Goal: Task Accomplishment & Management: Complete application form

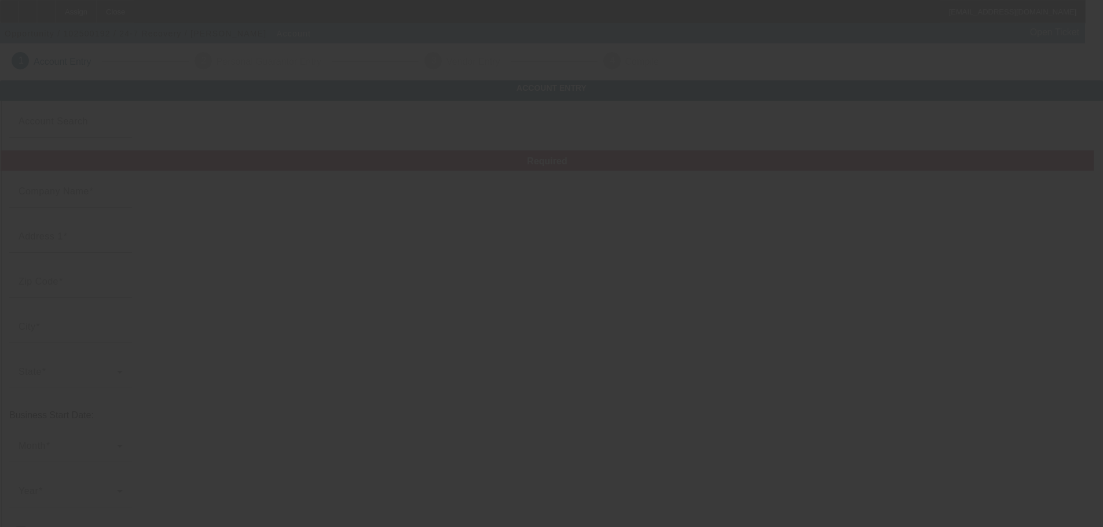
type input "24-7 Recovery"
type input "121 Lemuel Rd"
type input "37207"
type input "Nashville"
type input "(615) 362-9001"
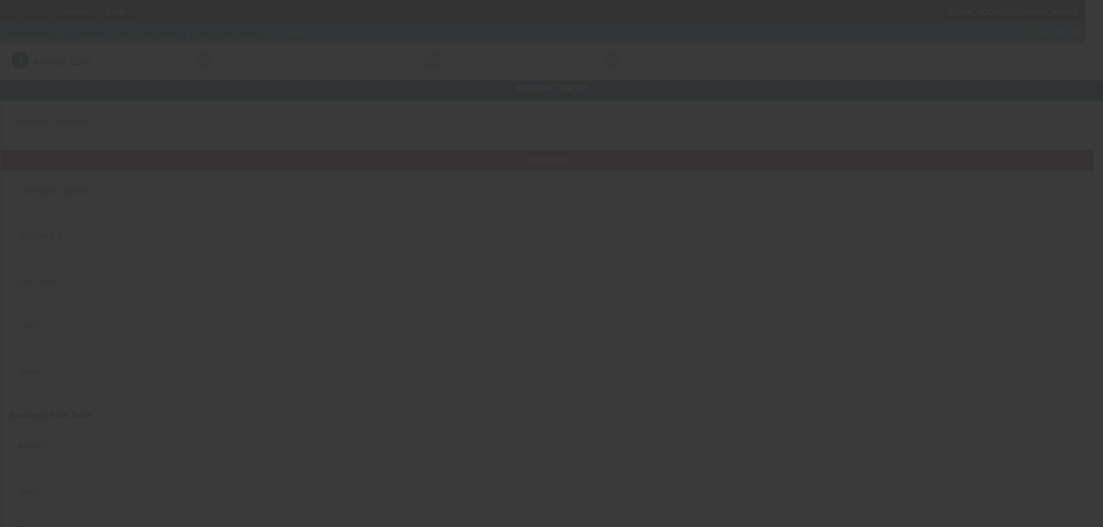
type input "tariqrcammon11@gmail.com"
type input "99-3564933"
type input "[DATE]"
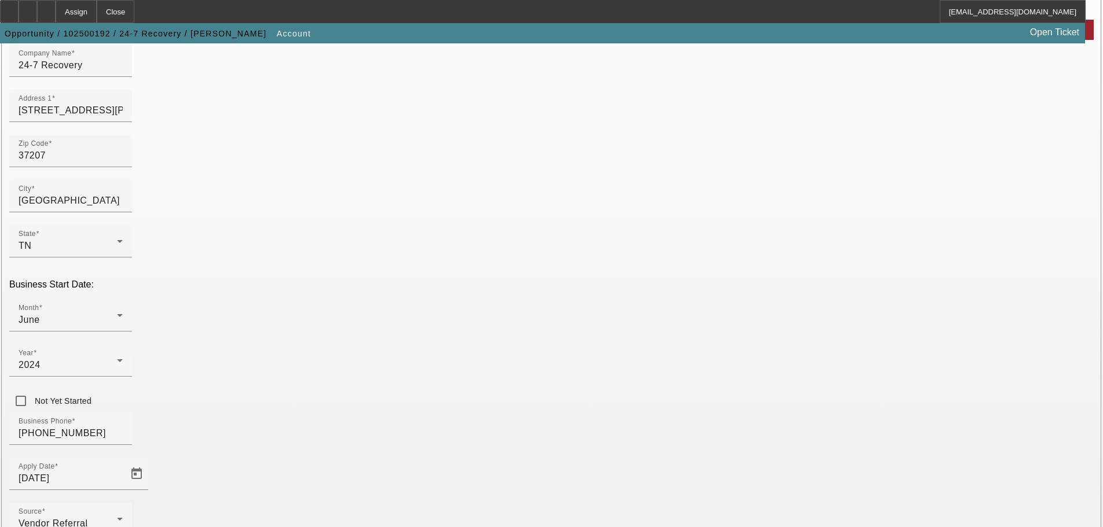
scroll to position [214, 0]
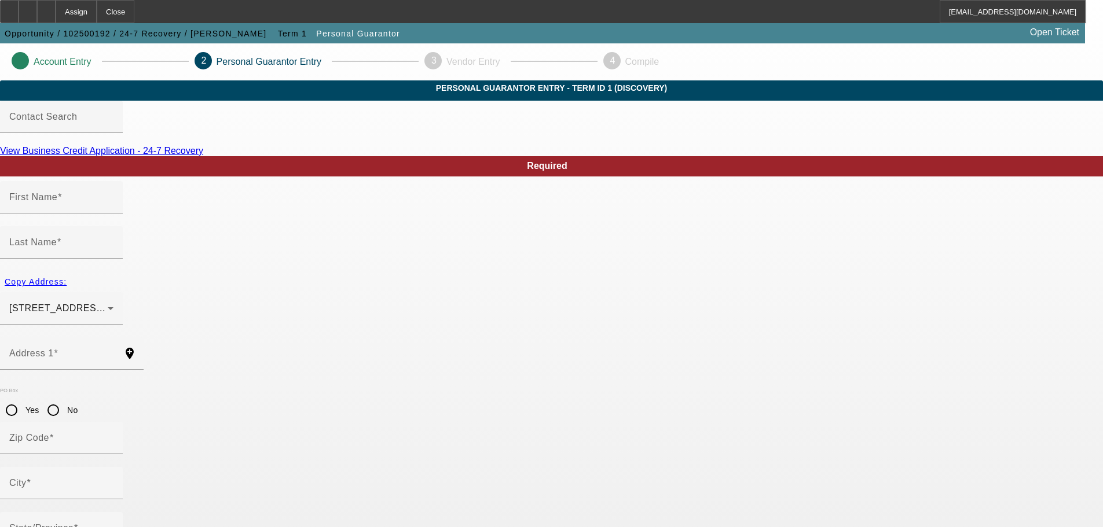
type input "Tariq"
type input "Cammon"
type input "270 Douglas Bend Road"
radio input "true"
type input "37066"
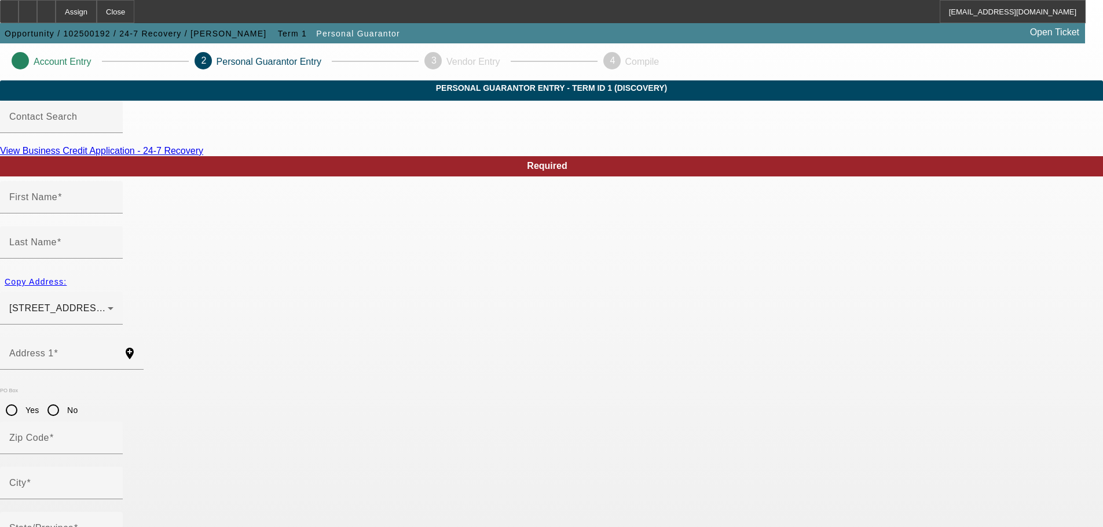
type input "Gallatin"
type input "(615) 972-6724"
type input "100"
type input "756-01-0133"
type input "tariqrcammon11@gmail.com"
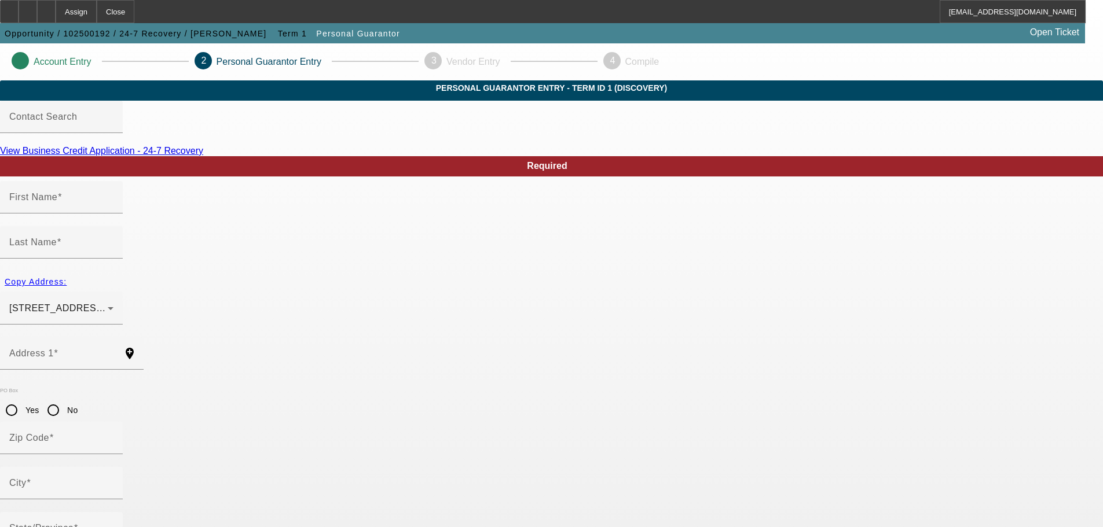
type input "apt 3106"
type input "(615) 362-9001"
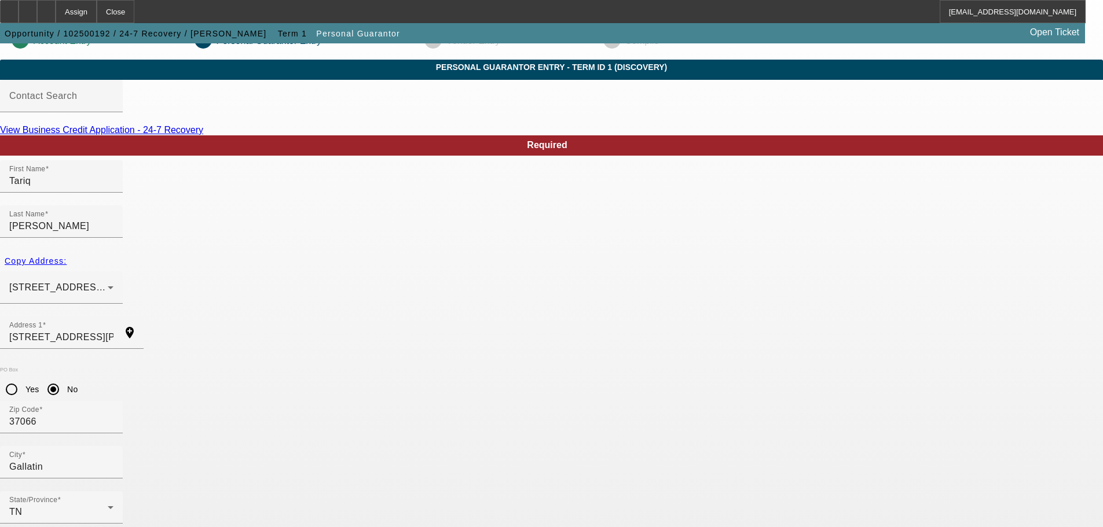
scroll to position [39, 0]
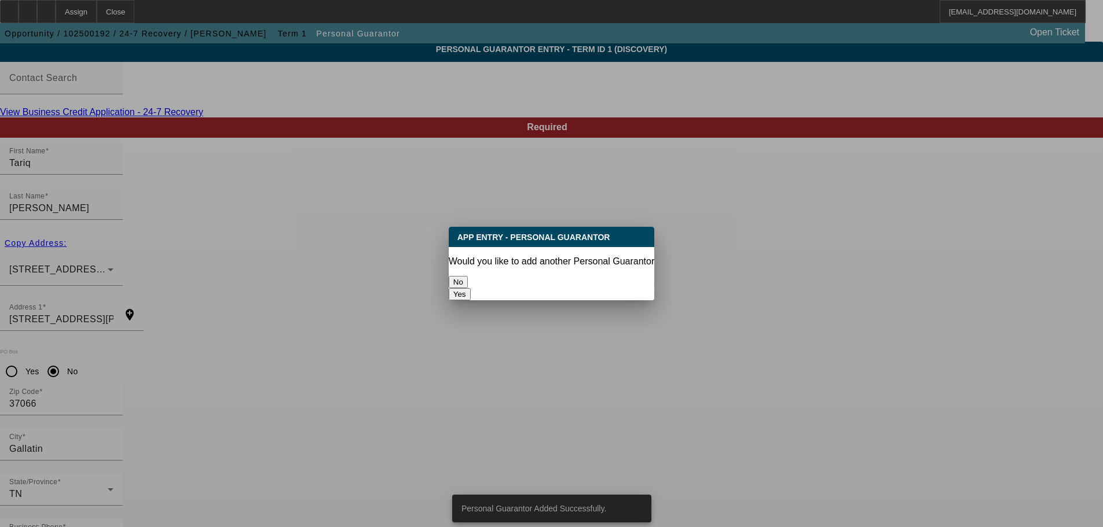
scroll to position [0, 0]
click at [468, 276] on button "No" at bounding box center [458, 282] width 19 height 12
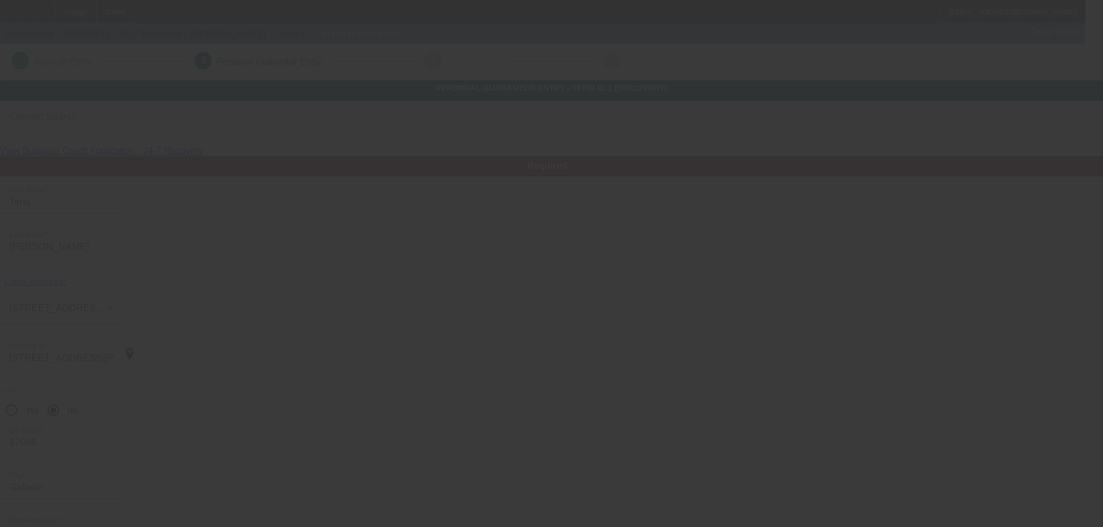
scroll to position [39, 0]
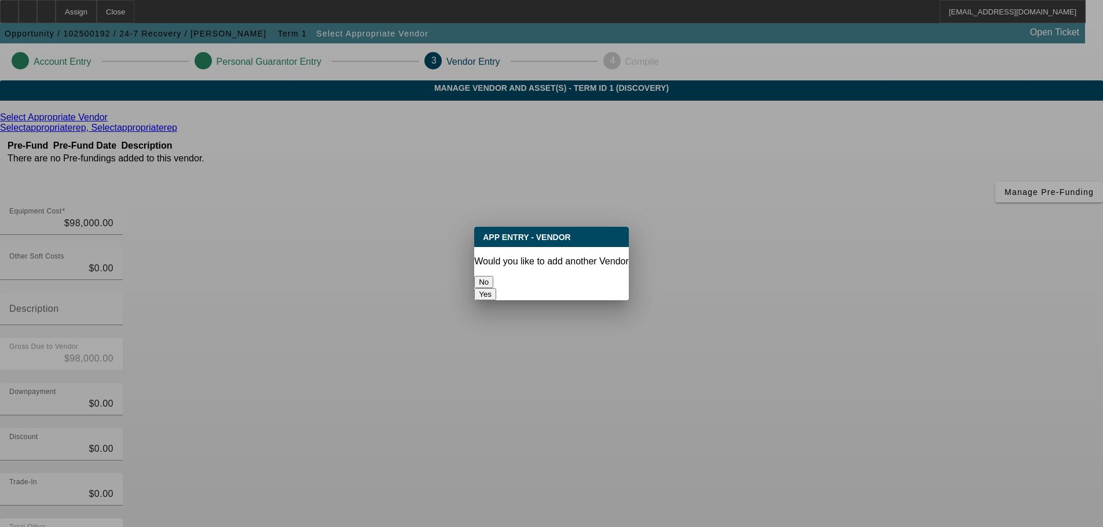
click at [493, 276] on button "No" at bounding box center [483, 282] width 19 height 12
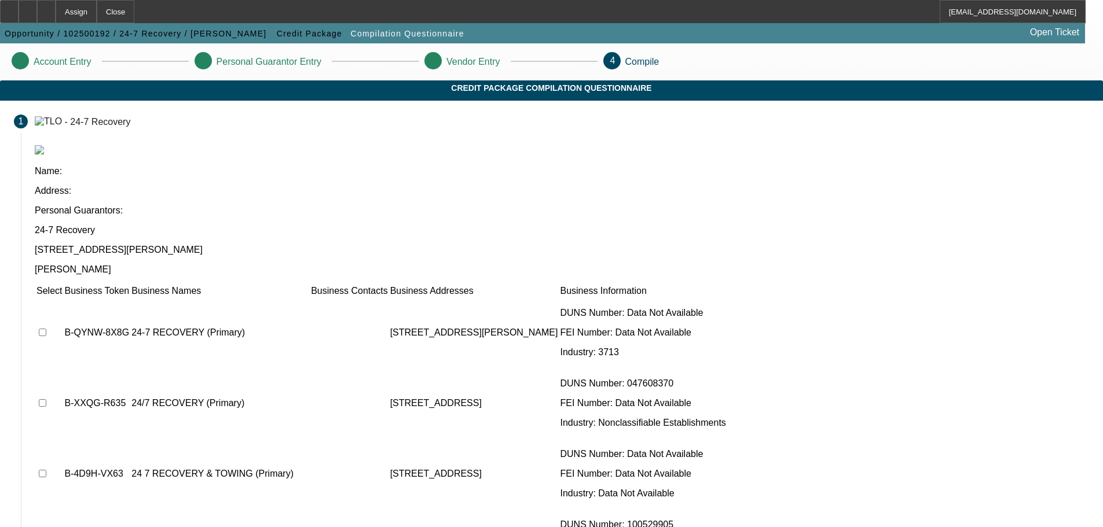
click at [46, 329] on input "checkbox" at bounding box center [43, 333] width 8 height 8
checkbox input "true"
click at [46, 400] on input "checkbox" at bounding box center [43, 404] width 8 height 8
checkbox input "true"
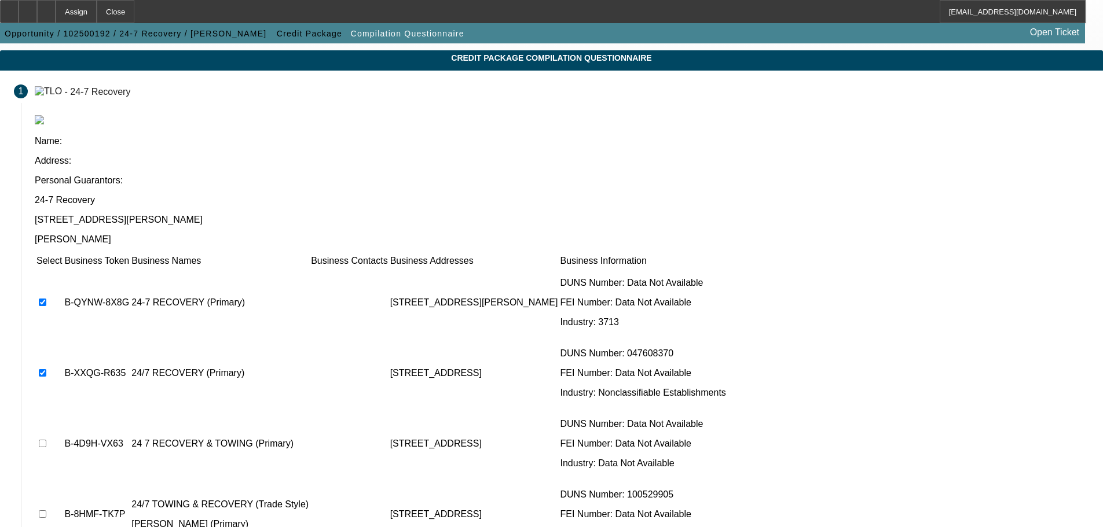
scroll to position [58, 0]
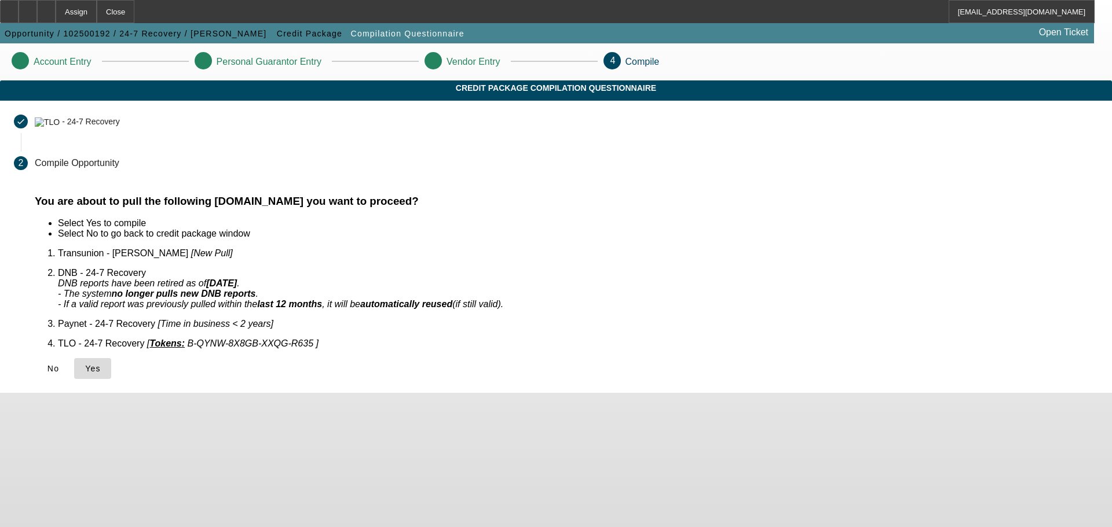
click at [101, 364] on span "Yes" at bounding box center [93, 368] width 16 height 9
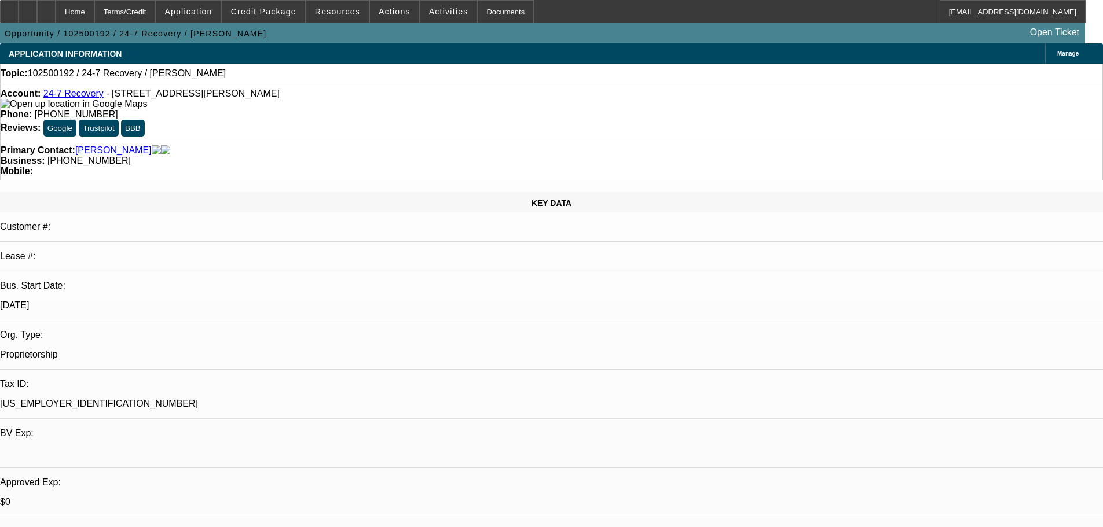
select select "0"
select select "2"
select select "0.1"
select select "4"
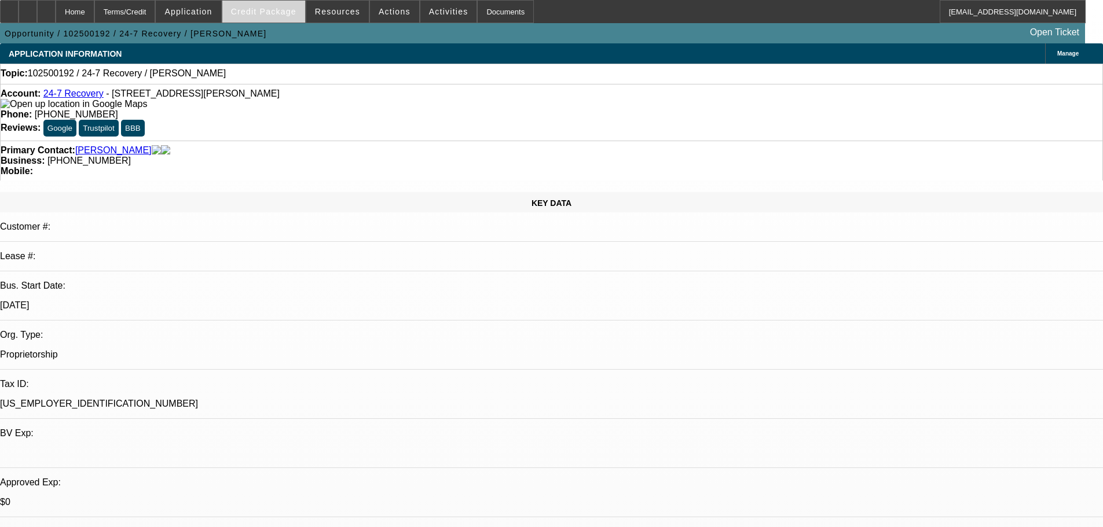
click at [292, 13] on span "Credit Package" at bounding box center [263, 11] width 65 height 9
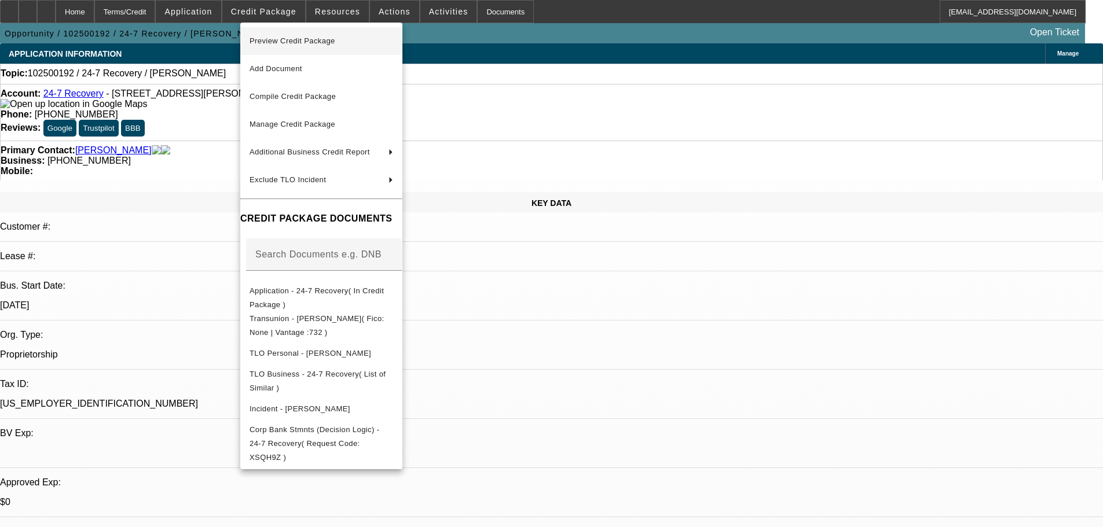
click at [297, 36] on span "Preview Credit Package" at bounding box center [322, 41] width 144 height 14
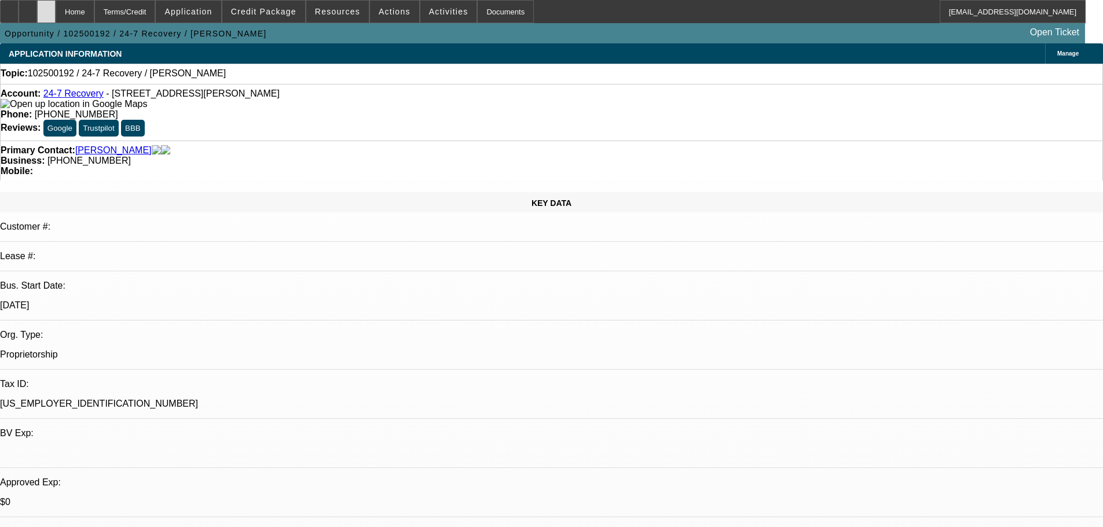
click at [56, 20] on div at bounding box center [46, 11] width 19 height 23
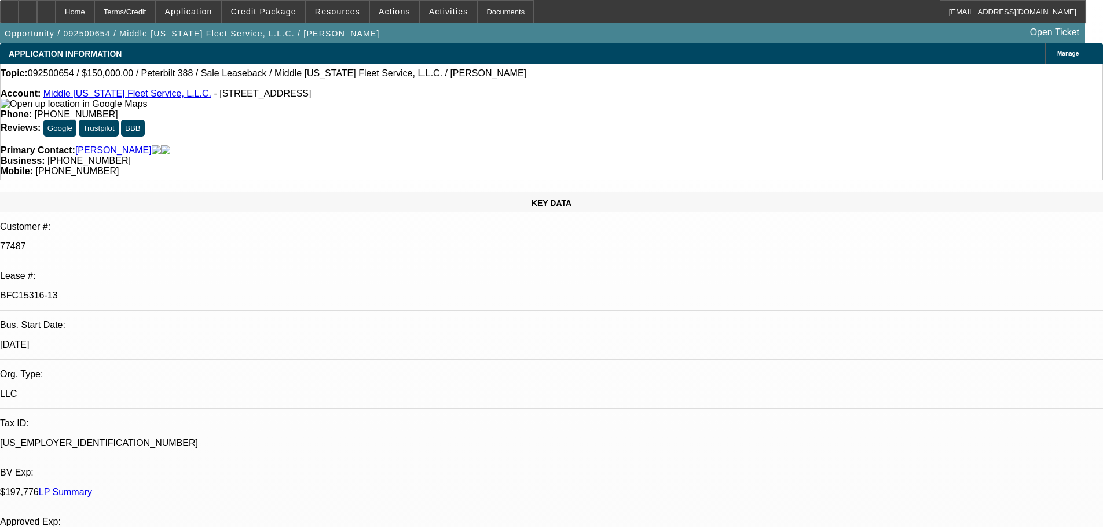
select select "0"
select select "2"
select select "0"
select select "6"
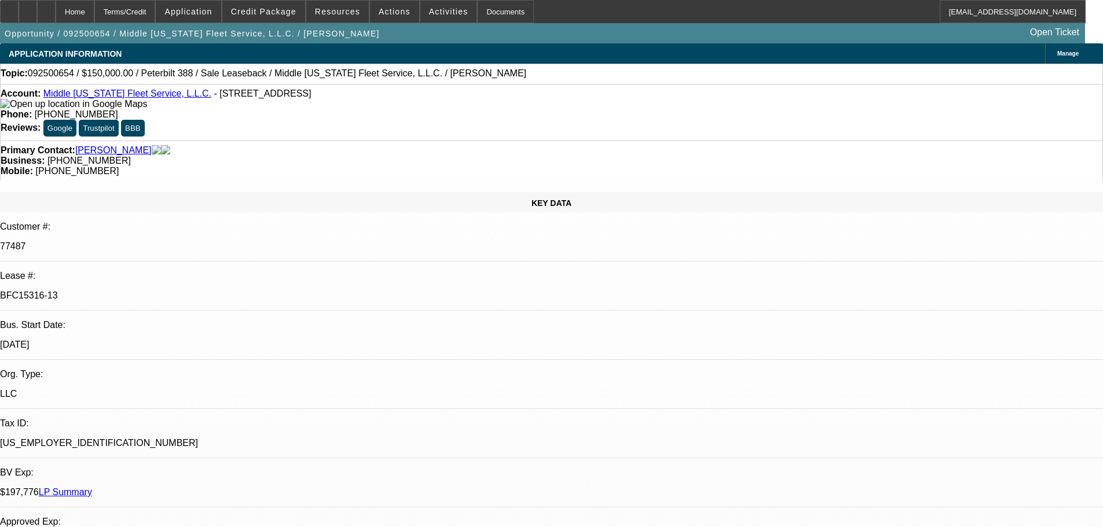
select select "0"
select select "2"
select select "0"
select select "6"
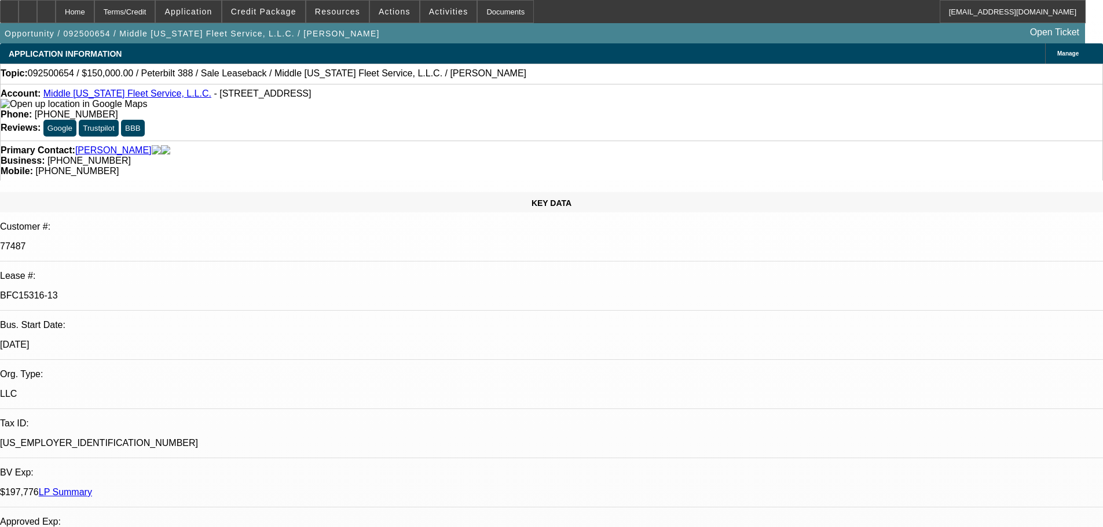
select select "0"
select select "2"
select select "0"
select select "6"
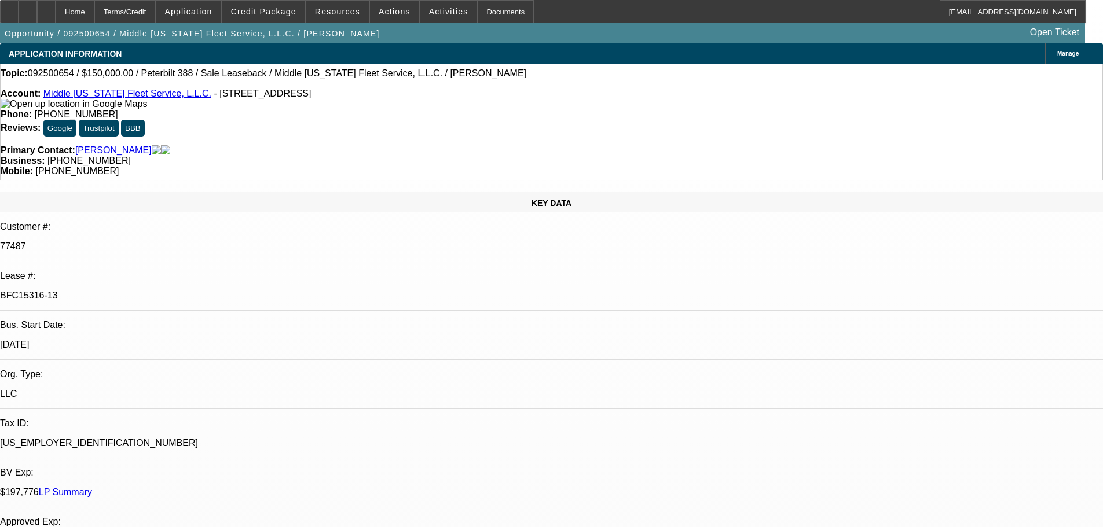
select select "0"
select select "2"
select select "0"
select select "6"
select select "0"
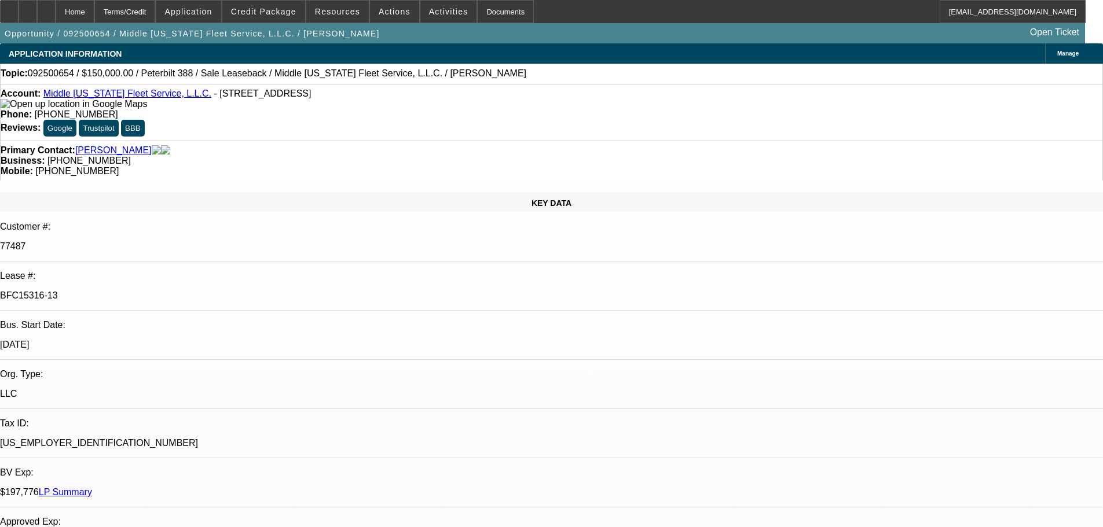
select select "0"
select select "2"
select select "0"
select select "6"
select select "0"
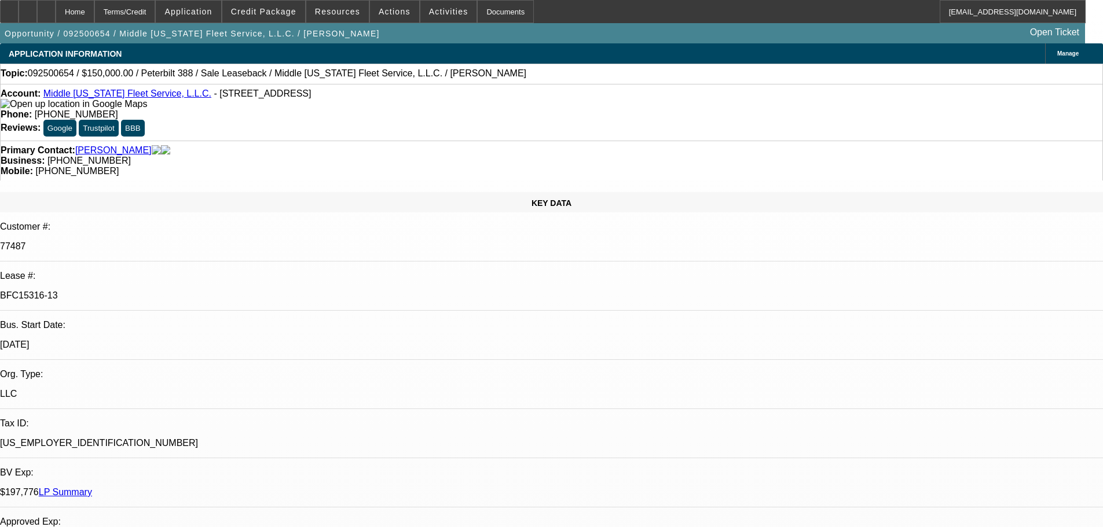
select select "0"
select select "2"
select select "0"
select select "6"
select select "0"
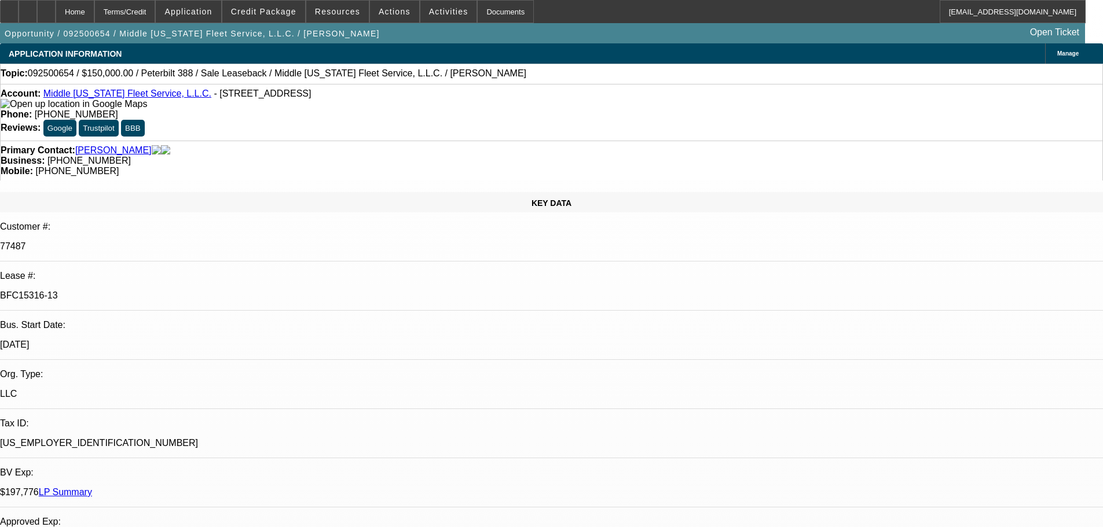
select select "0"
select select "2"
select select "0"
select select "6"
select select "0"
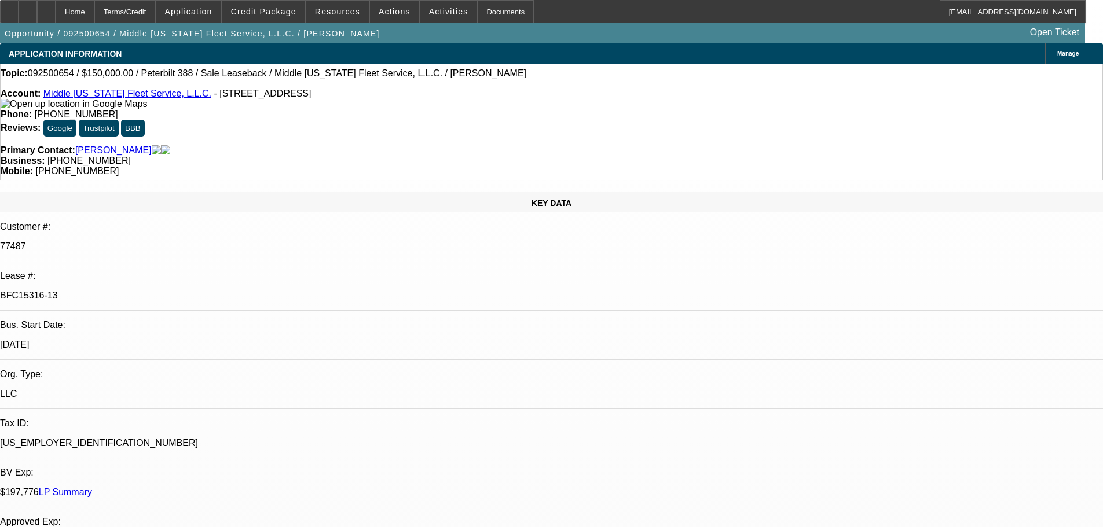
select select "2"
select select "0"
select select "6"
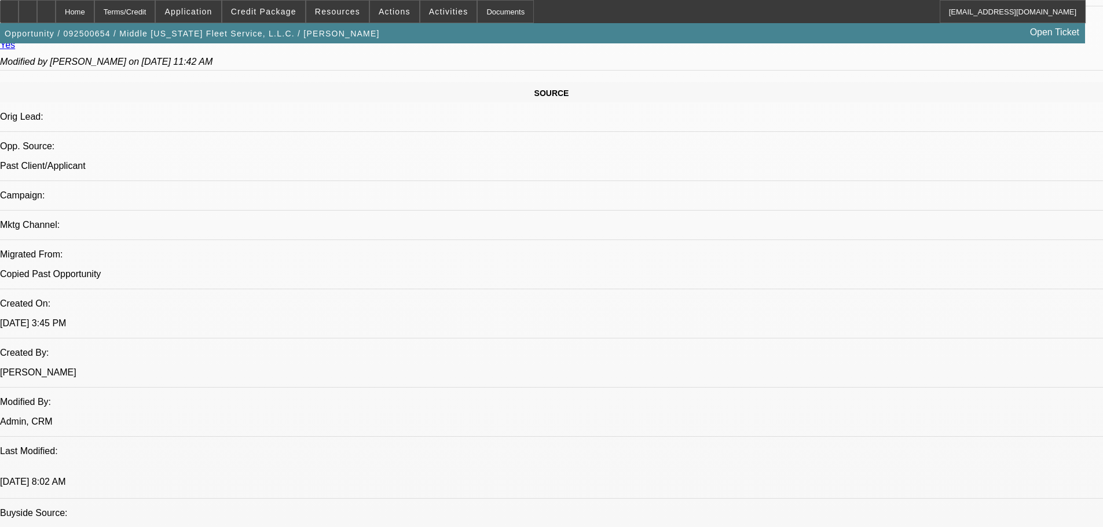
scroll to position [409, 0]
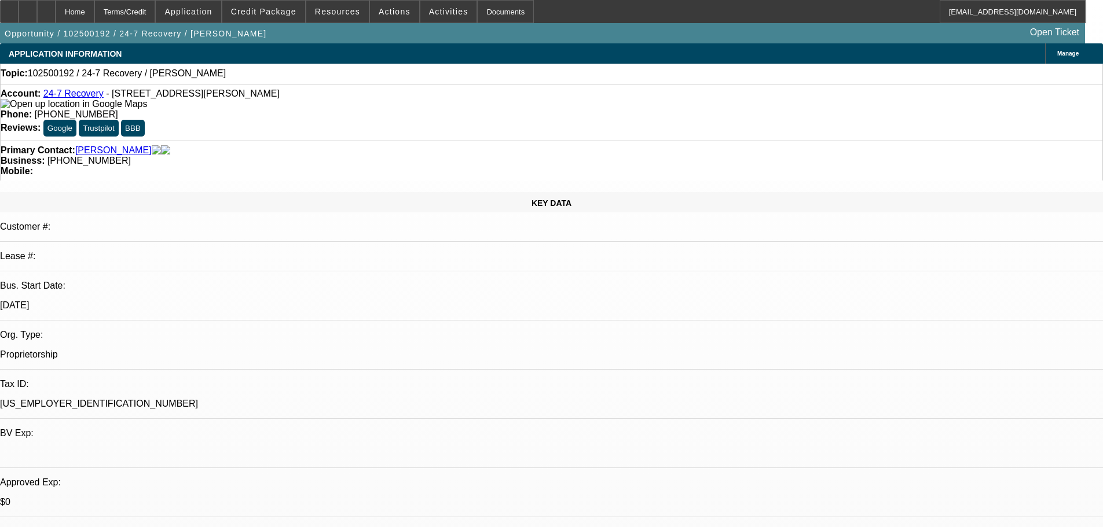
select select "0"
select select "2"
select select "0.1"
select select "4"
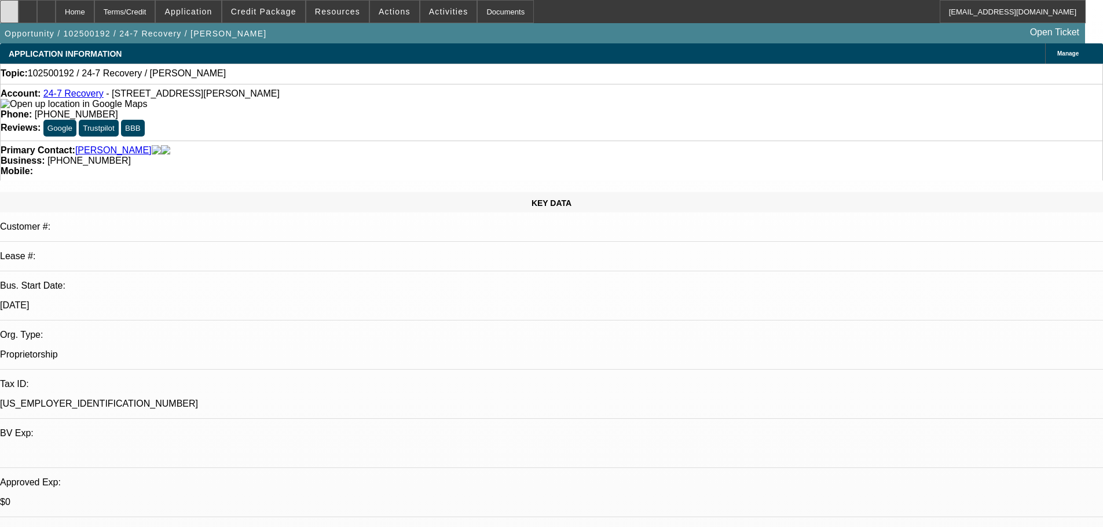
click at [9, 8] on icon at bounding box center [9, 8] width 0 height 0
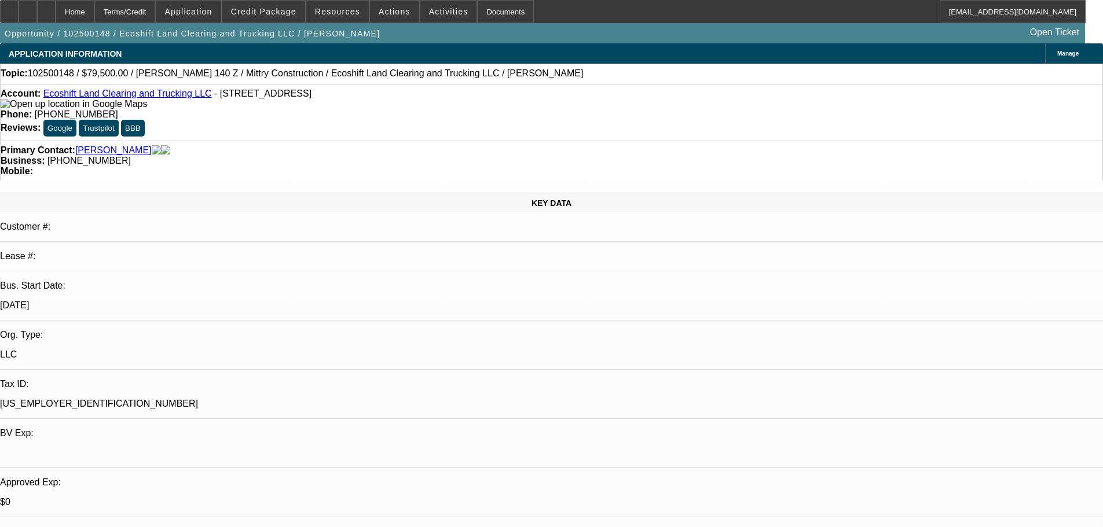
select select "0"
select select "0.1"
select select "4"
select select "0"
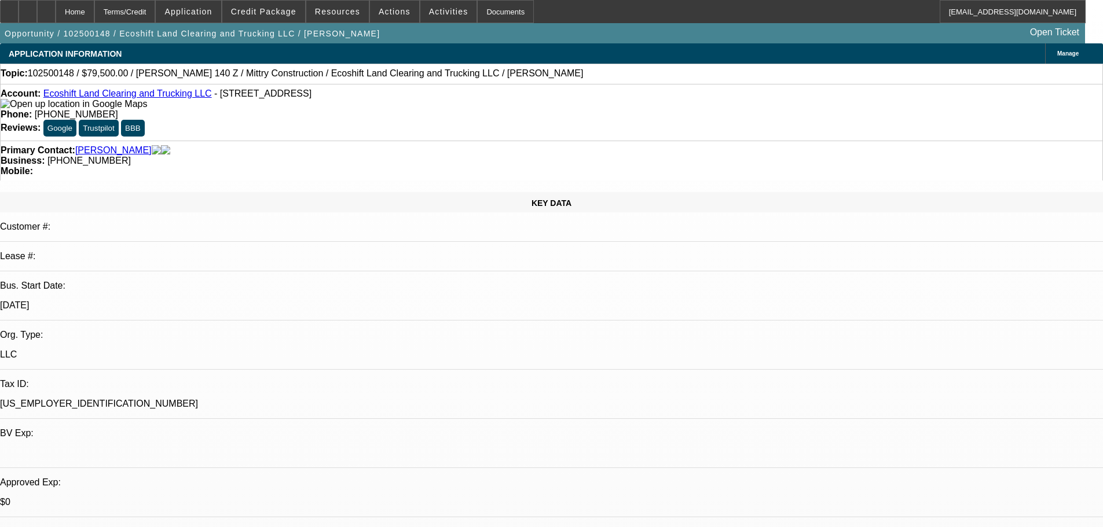
select select "0"
select select "6"
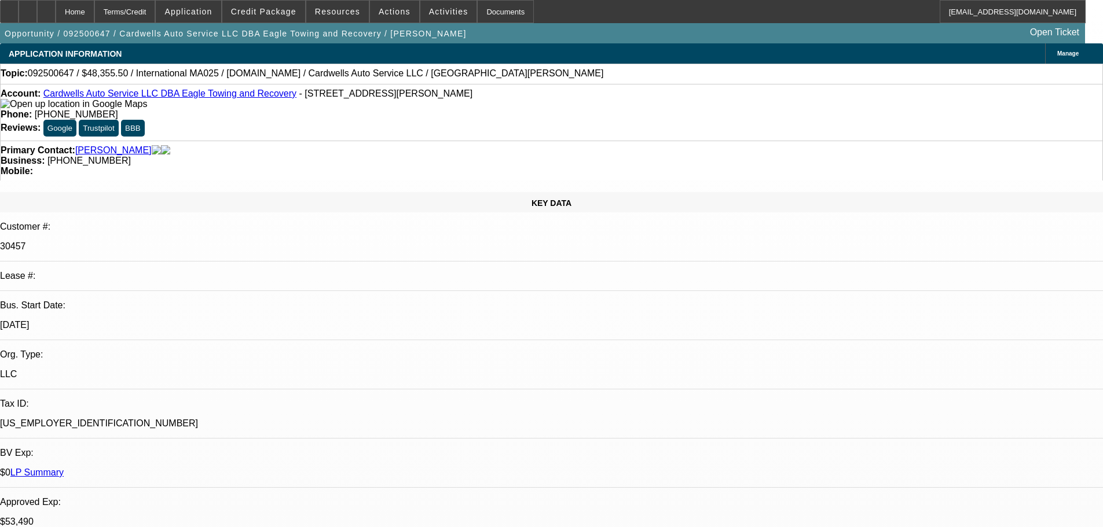
select select "0"
select select "2"
select select "0.1"
select select "4"
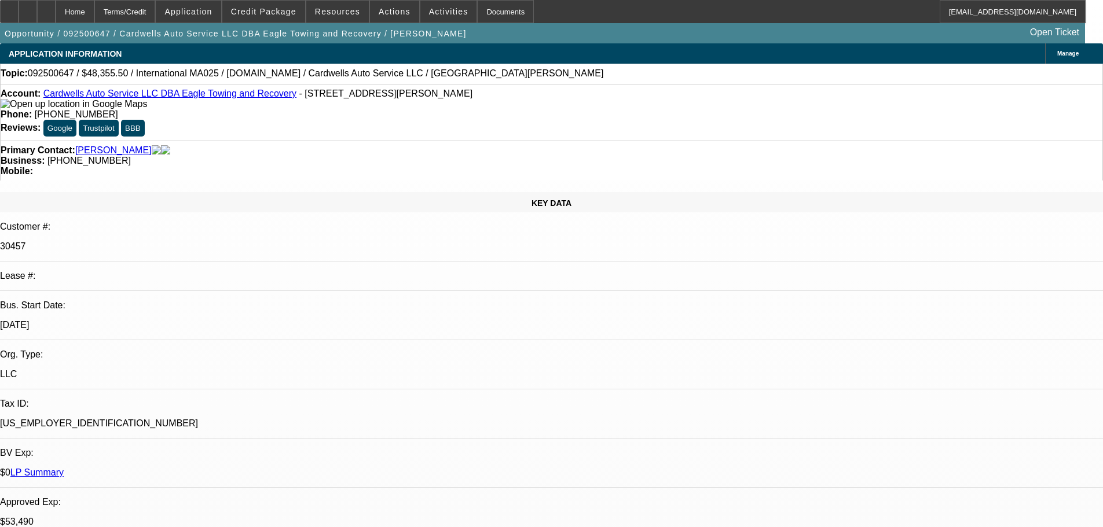
select select "0"
select select "2"
select select "0.1"
select select "4"
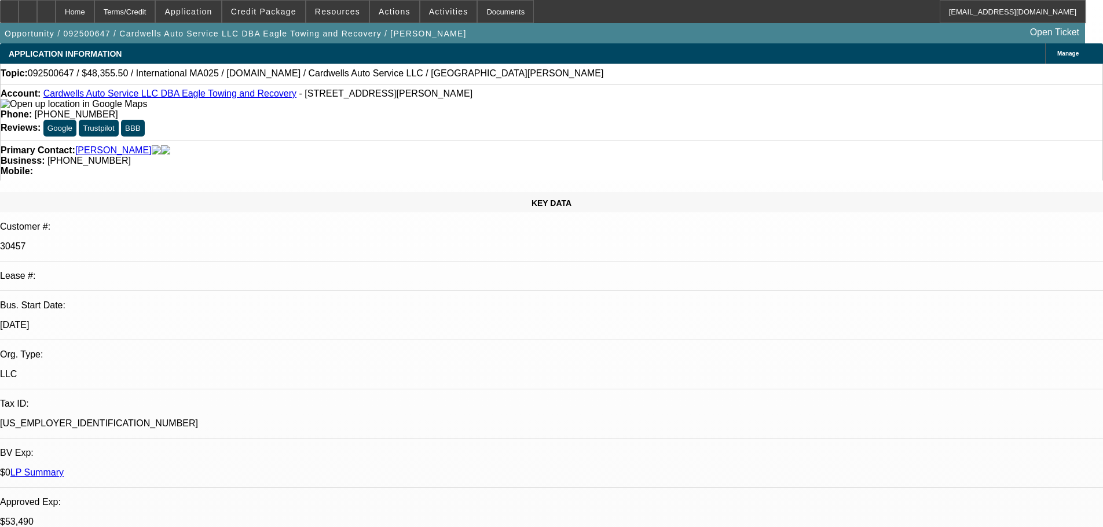
select select "0"
select select "2"
select select "0.1"
select select "4"
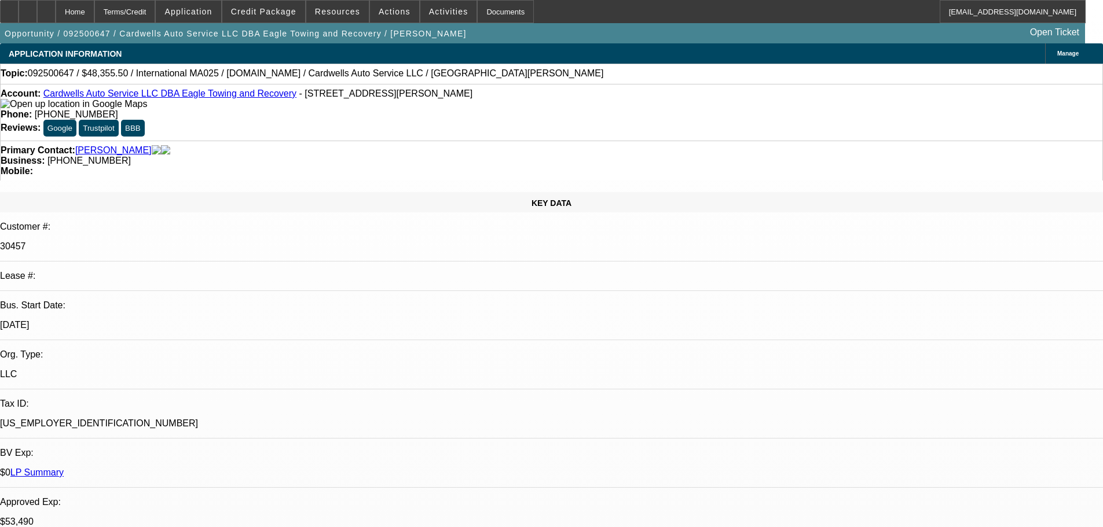
select select "0"
select select "2"
select select "0.1"
select select "4"
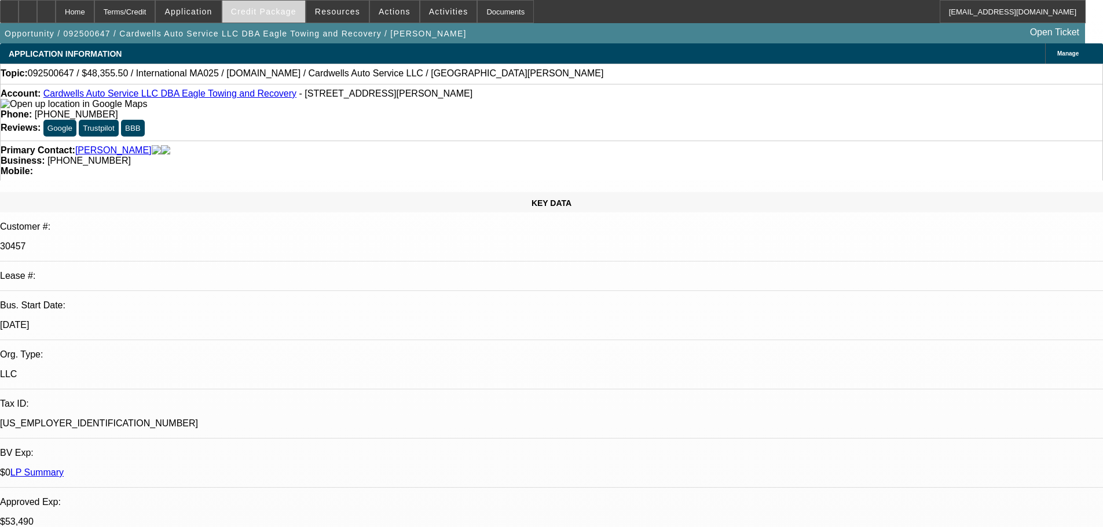
click at [277, 8] on span "Credit Package" at bounding box center [263, 11] width 65 height 9
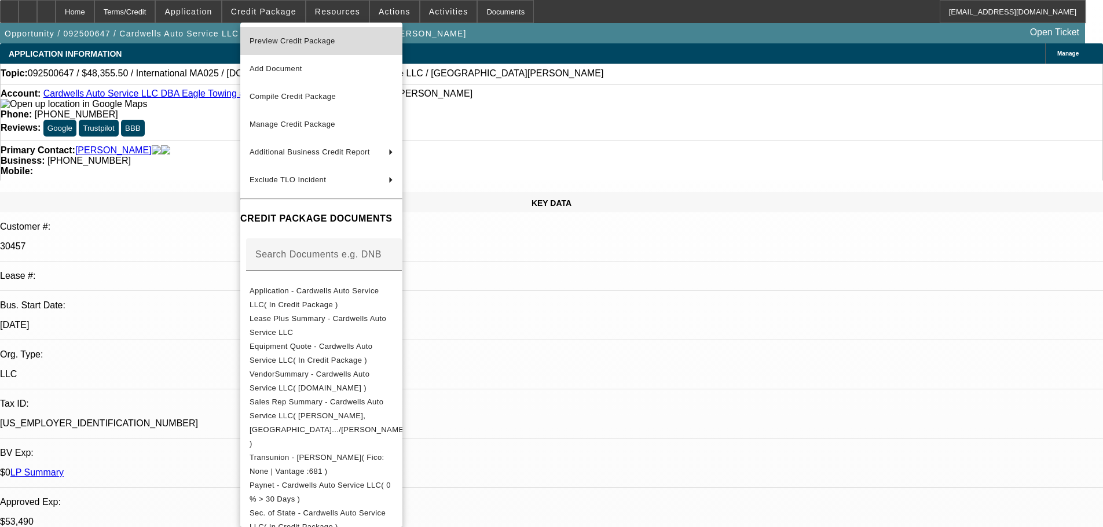
click at [288, 40] on span "Preview Credit Package" at bounding box center [293, 40] width 86 height 9
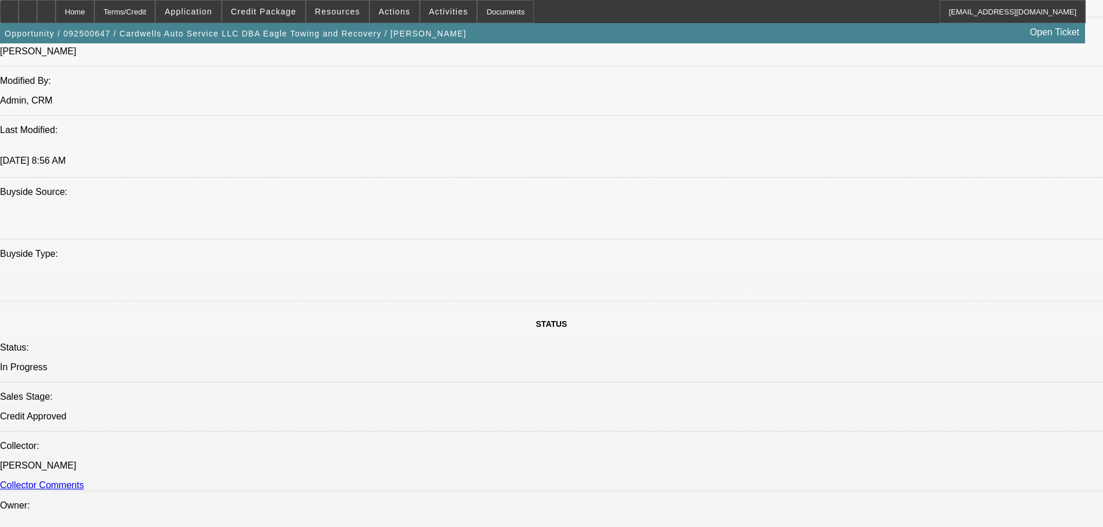
scroll to position [1216, 0]
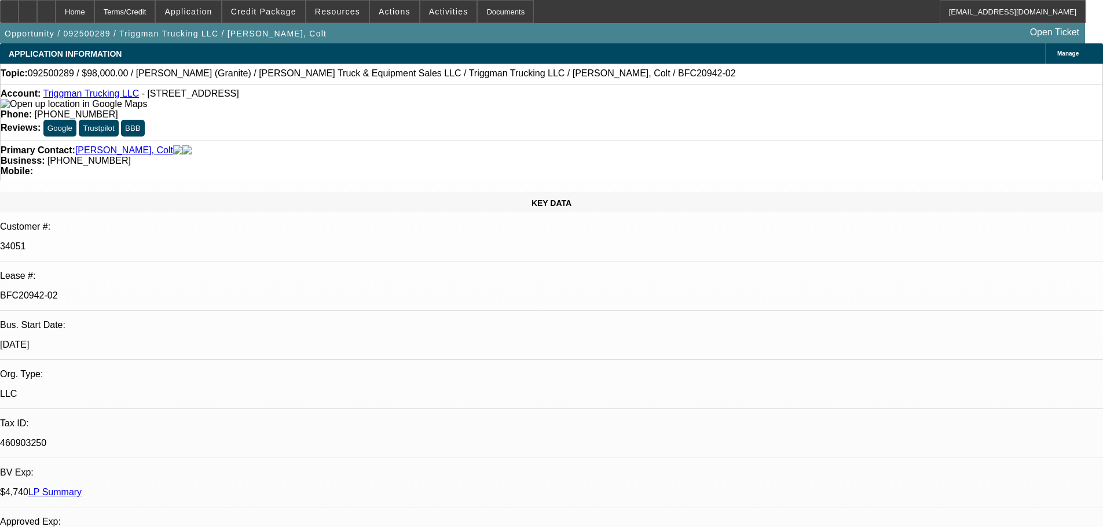
select select "0"
select select "2"
select select "0"
select select "6"
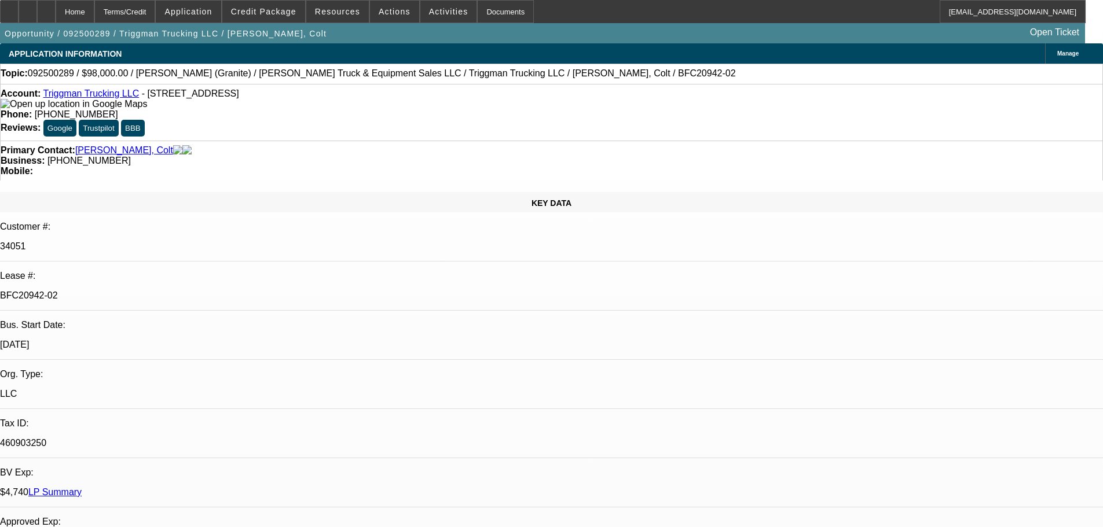
select select "0"
select select "2"
select select "0"
select select "6"
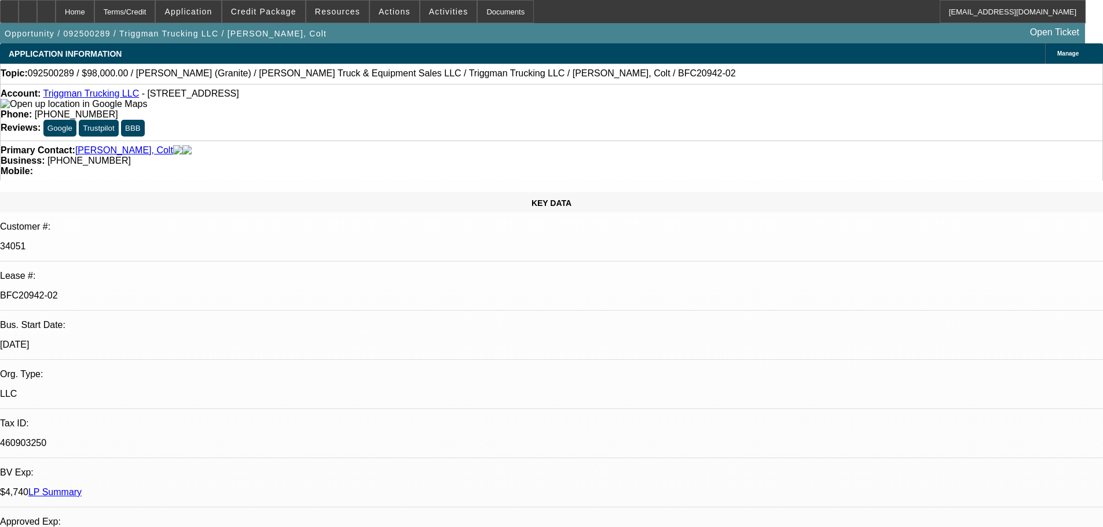
select select "0"
select select "2"
select select "0"
select select "6"
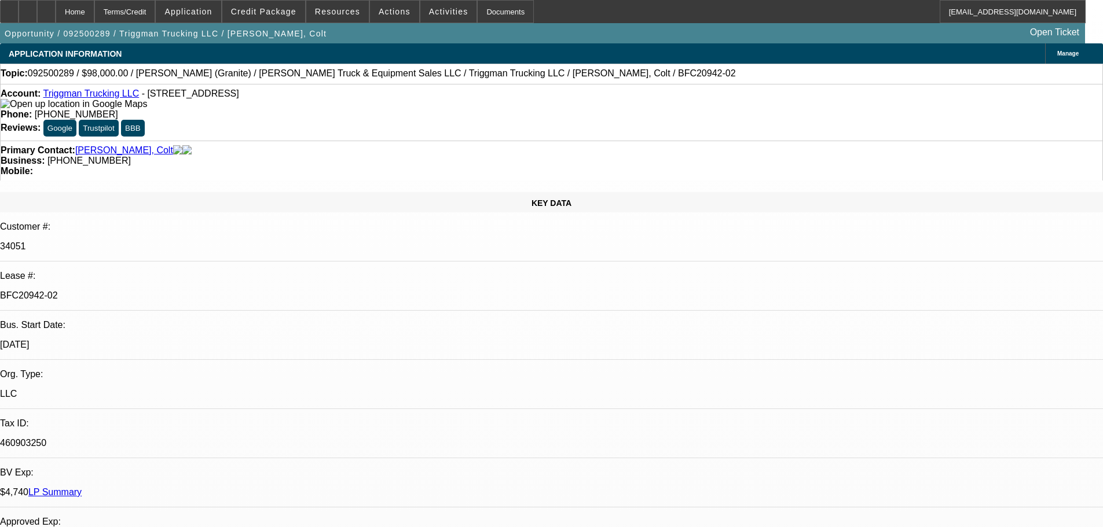
select select "0"
select select "2"
select select "0"
select select "6"
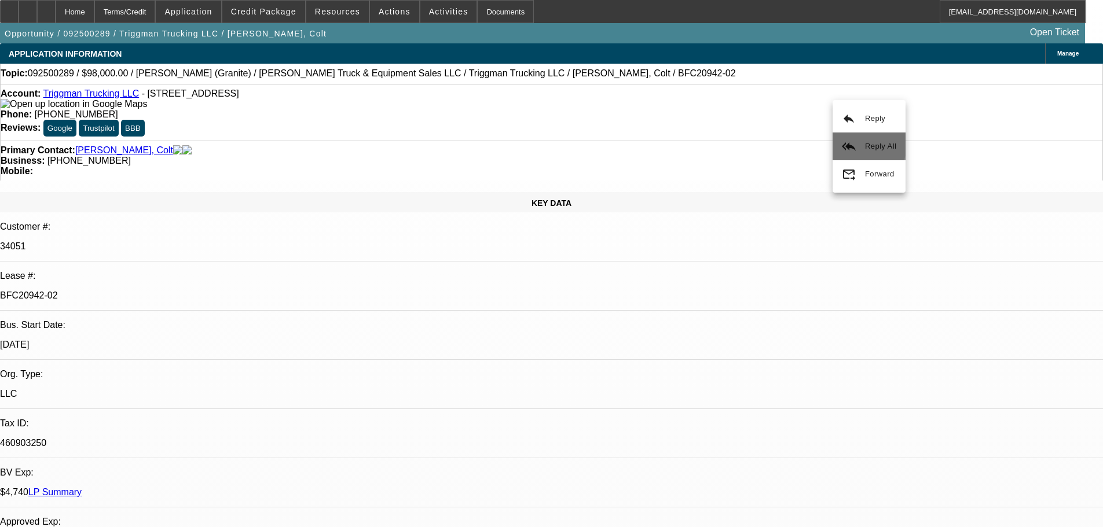
click at [858, 139] on button "reply_all Reply All" at bounding box center [869, 147] width 73 height 28
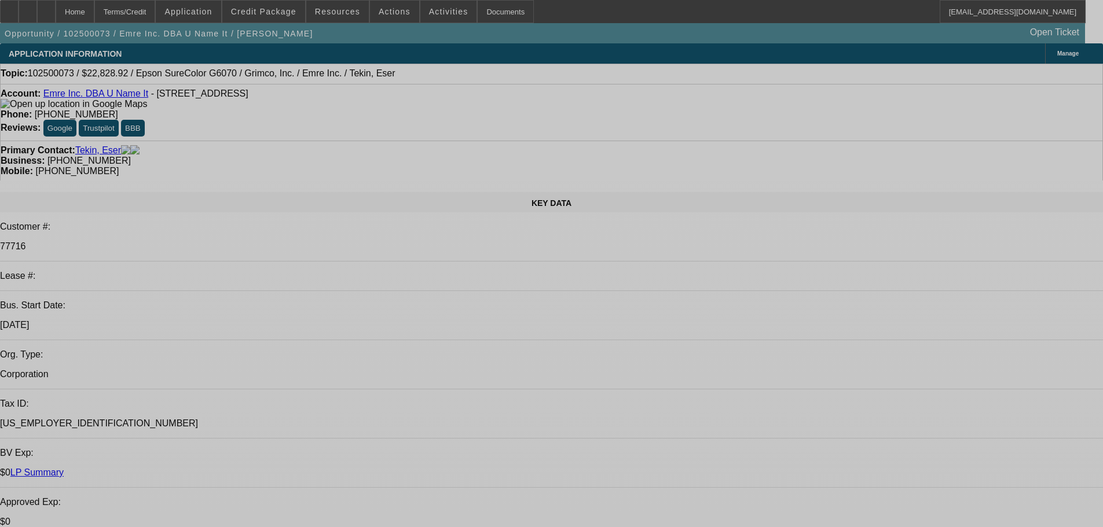
select select "0"
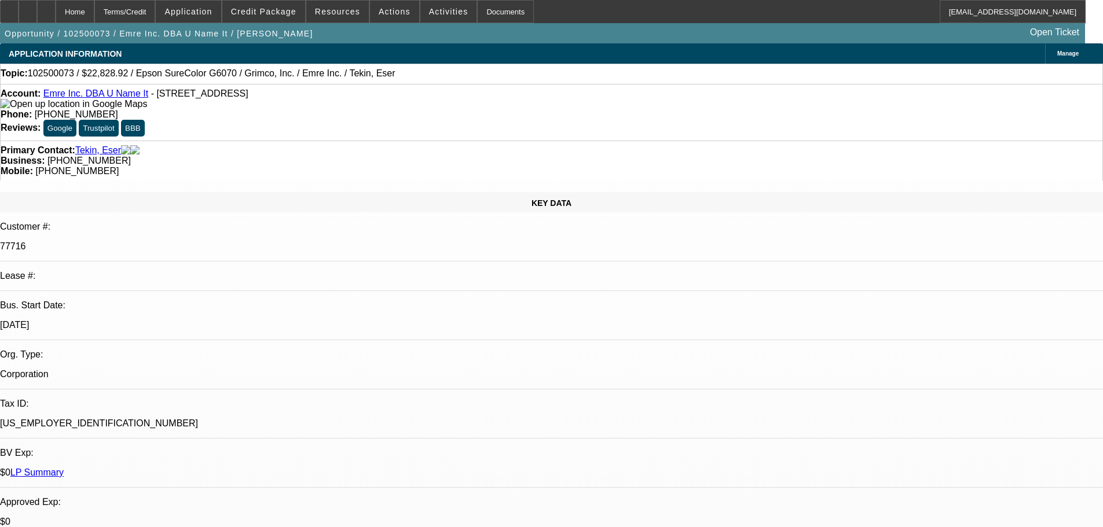
select select "2"
select select "0"
select select "2"
select select "0"
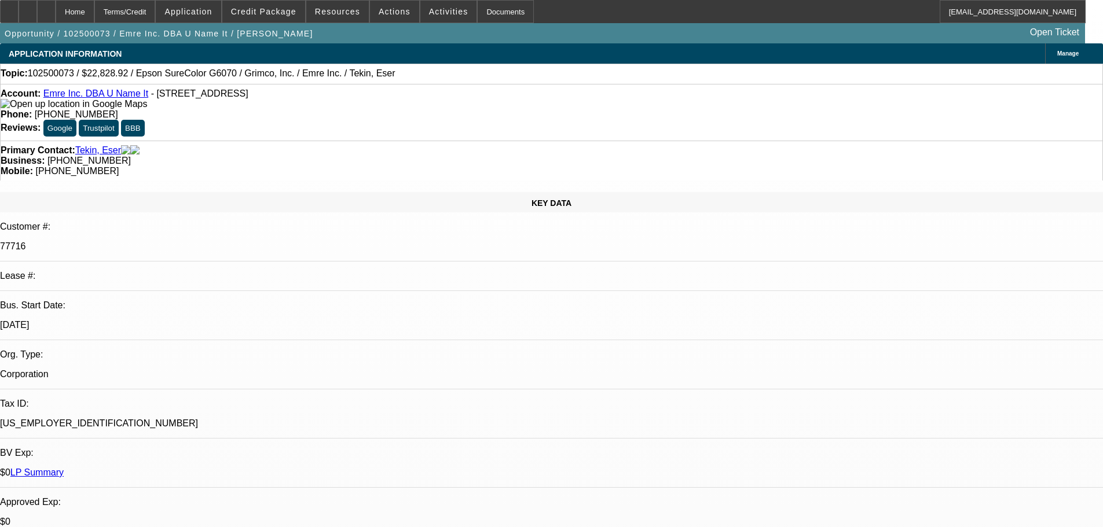
select select "2"
select select "0"
select select "2"
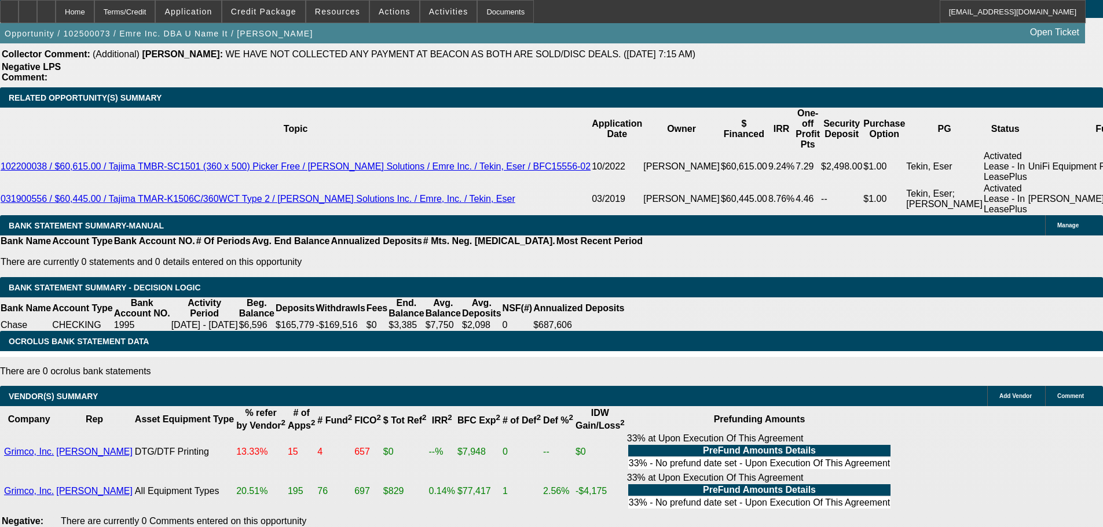
scroll to position [1911, 0]
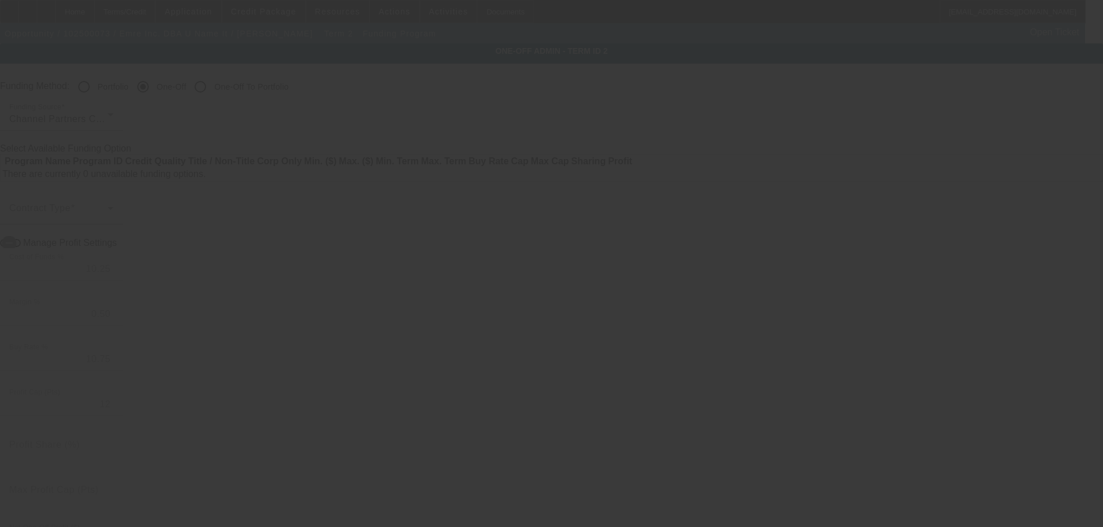
radio input "true"
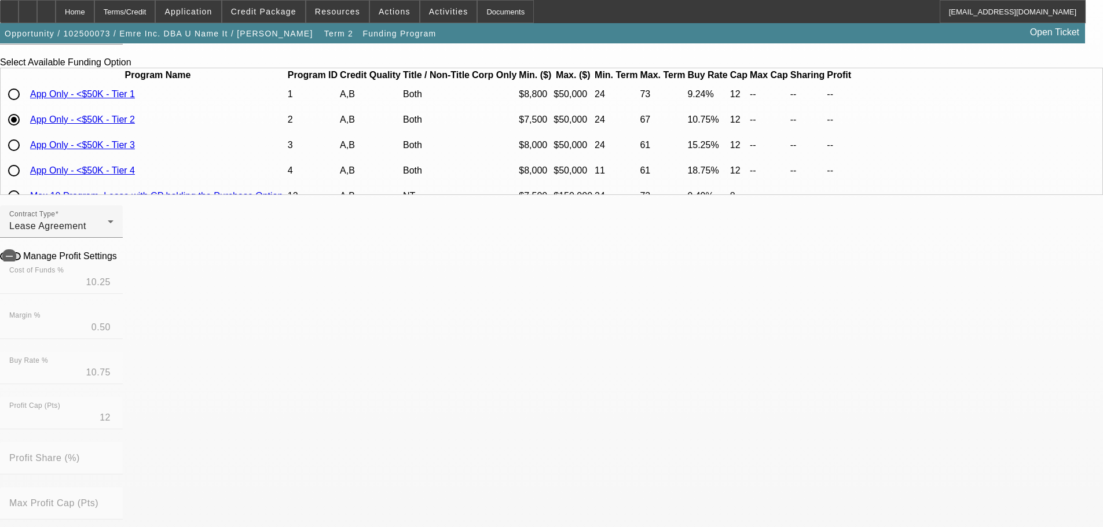
scroll to position [58, 0]
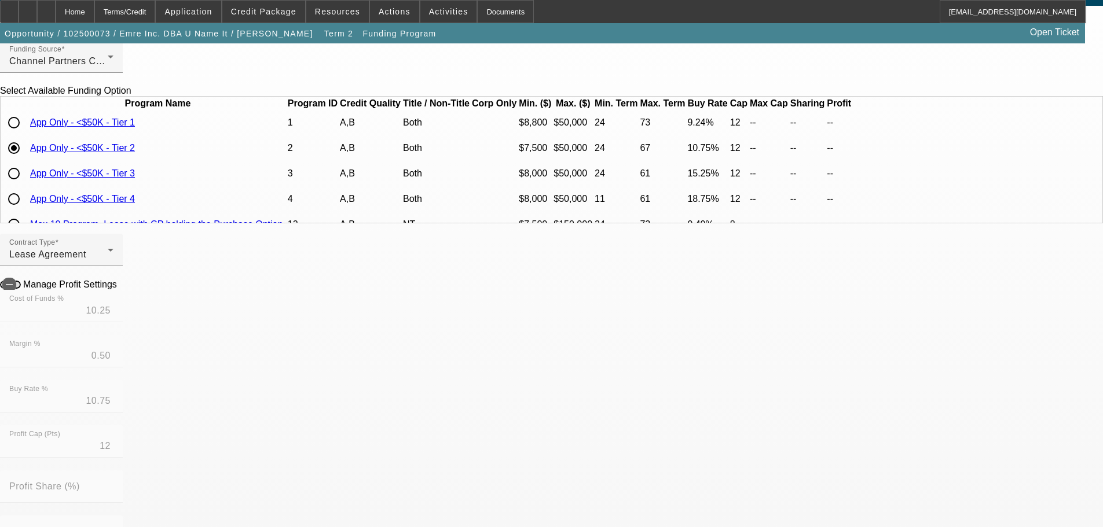
click at [25, 185] on input "radio" at bounding box center [13, 173] width 23 height 23
radio input "true"
type input "14.50"
type input "0.75"
type input "15.25"
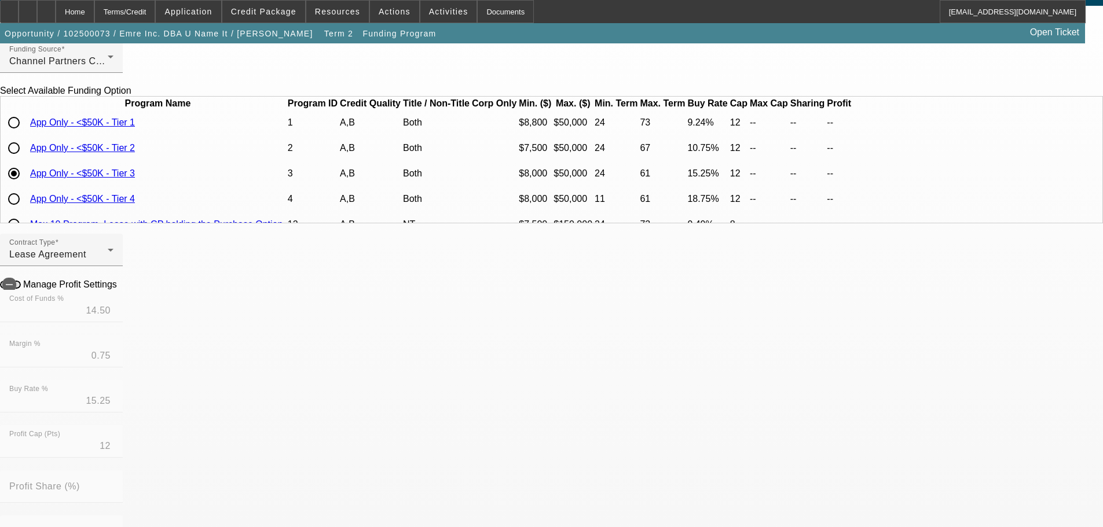
click at [25, 160] on input "radio" at bounding box center [13, 148] width 23 height 23
radio input "true"
type input "10.25"
type input "0.50"
type input "10.75"
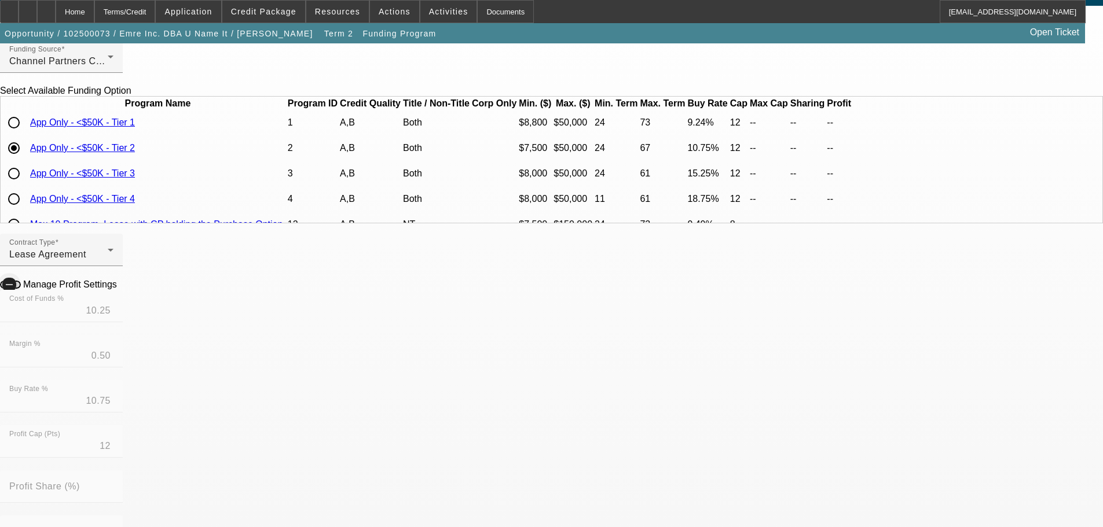
click at [16, 292] on span "button" at bounding box center [9, 285] width 14 height 14
drag, startPoint x: 393, startPoint y: 325, endPoint x: 470, endPoint y: 321, distance: 77.1
type input "12.75"
type input "13.25"
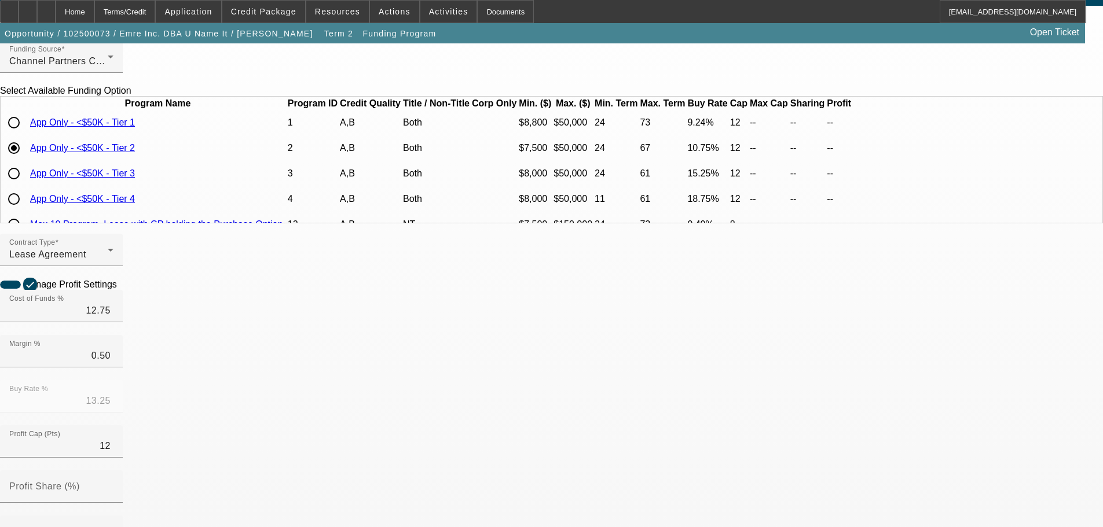
drag, startPoint x: 139, startPoint y: 358, endPoint x: 126, endPoint y: 358, distance: 12.7
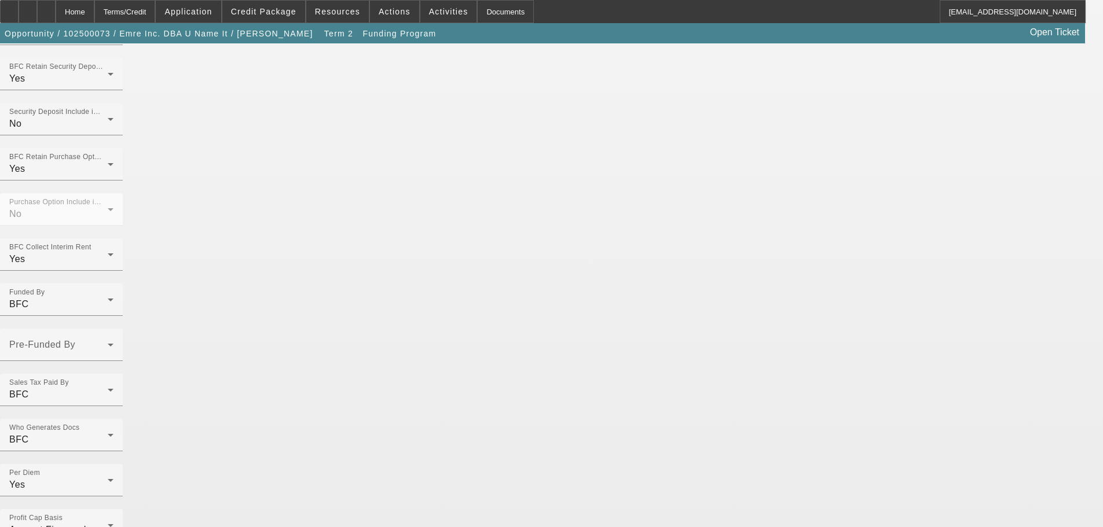
scroll to position [944, 0]
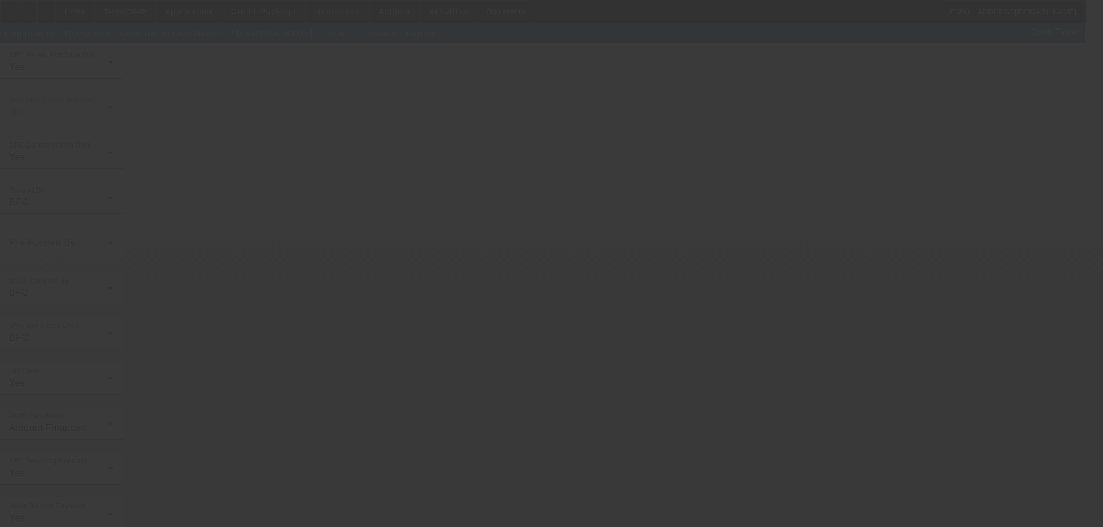
type input "10.25"
type input "10.75"
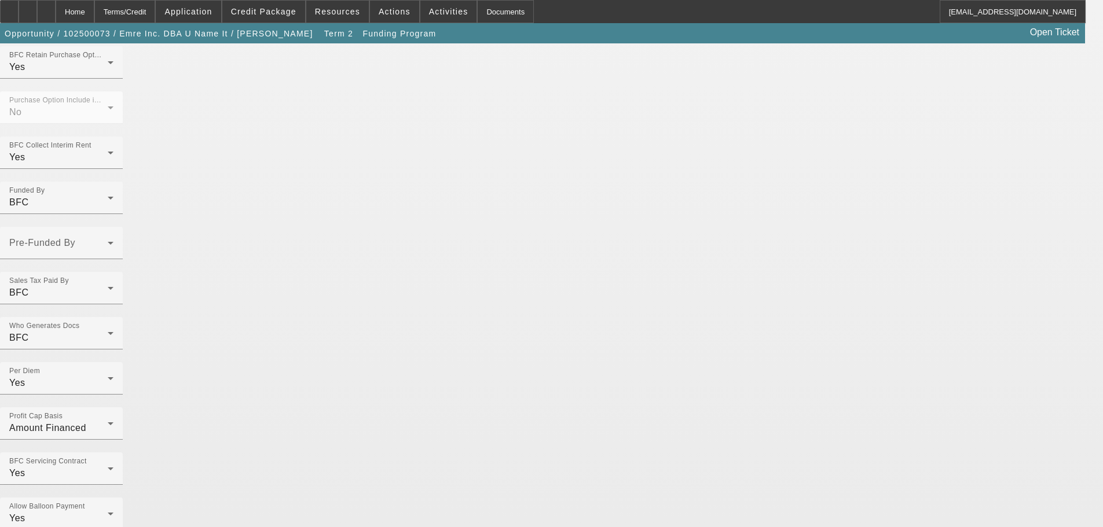
scroll to position [0, 0]
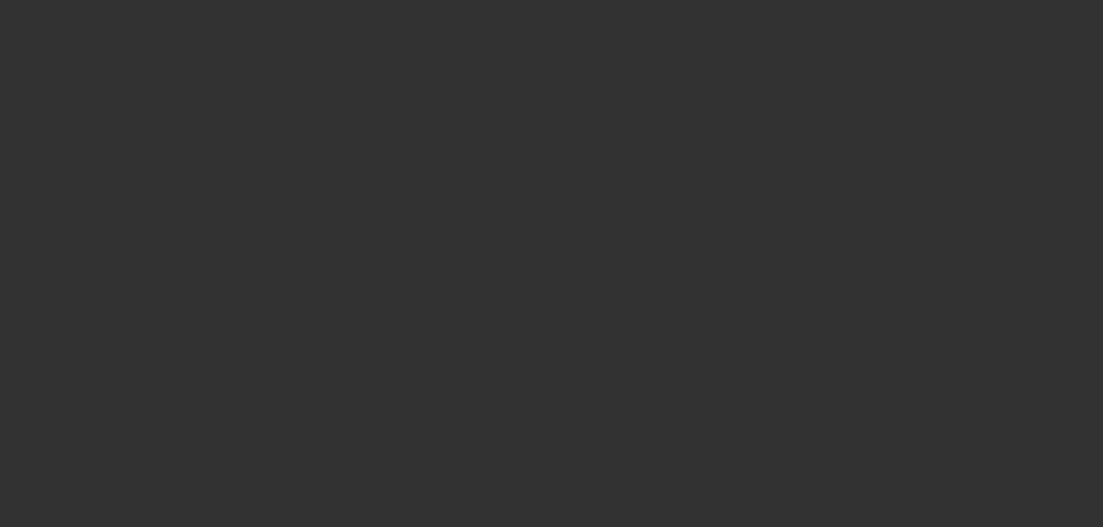
radio input "true"
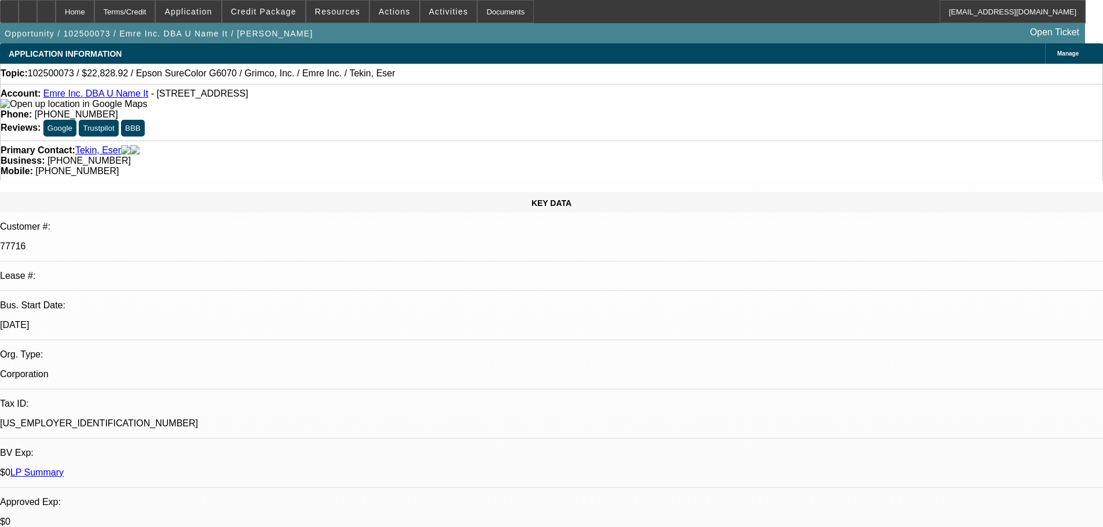
select select "0"
select select "2"
select select "0"
select select "2"
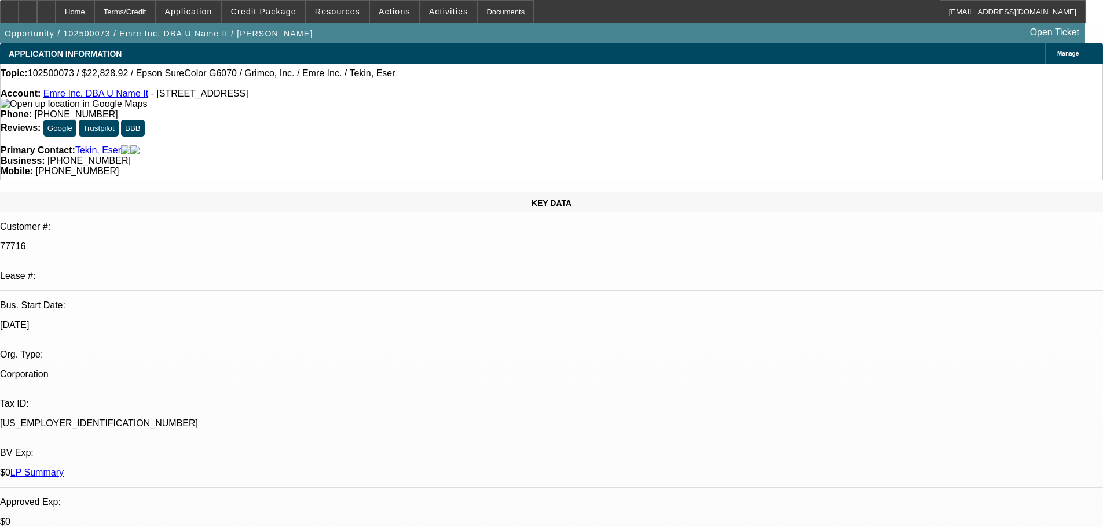
select select "0"
select select "2"
select select "0"
select select "2"
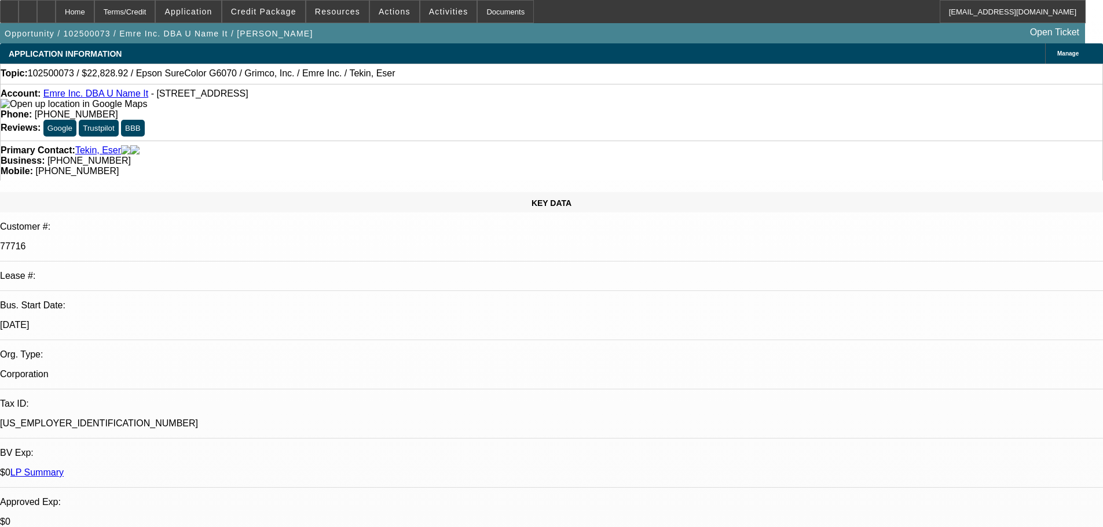
click at [274, 23] on div "Opportunity / 102500073 / Emre Inc. DBA U Name It / Tekin, Eser Open Ticket" at bounding box center [542, 33] width 1085 height 20
click at [273, 20] on span at bounding box center [263, 12] width 83 height 28
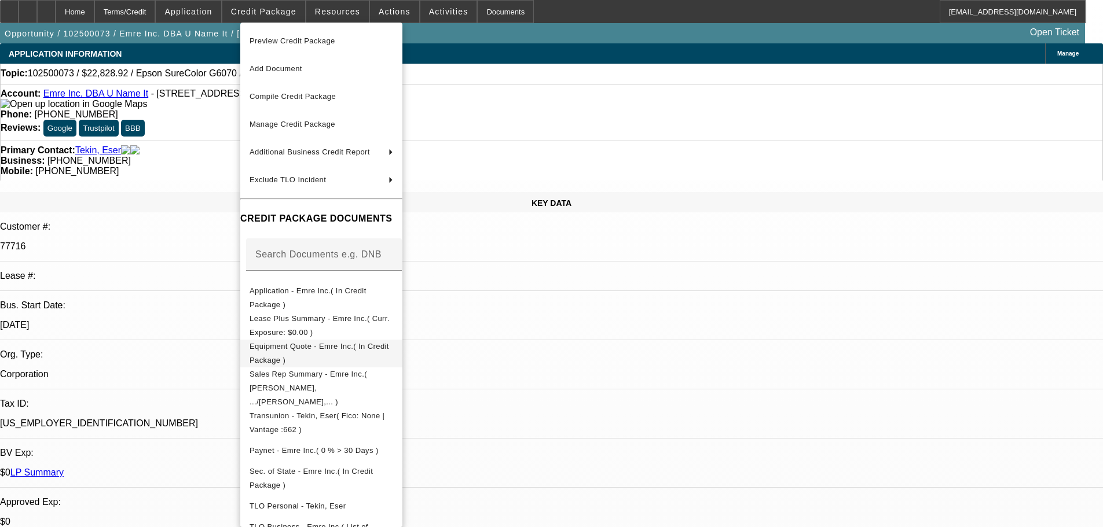
click at [298, 352] on span "Equipment Quote - Emre Inc.( In Credit Package )" at bounding box center [320, 353] width 140 height 23
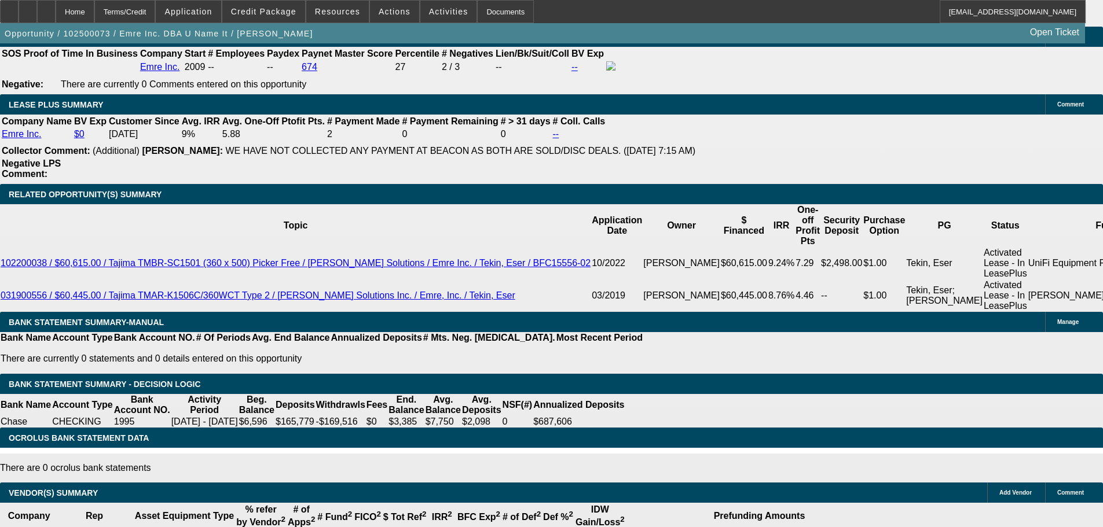
scroll to position [2271, 0]
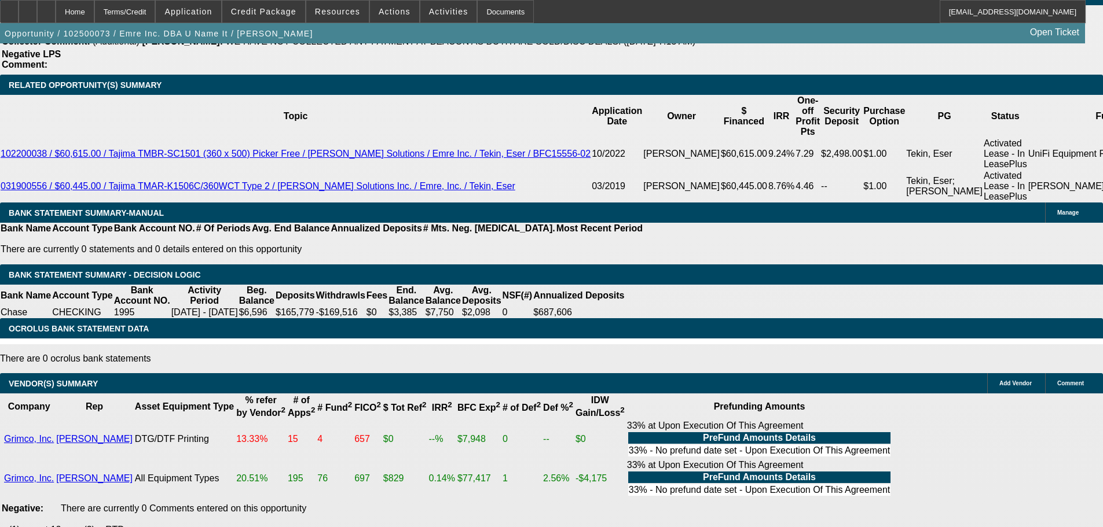
select select "9"
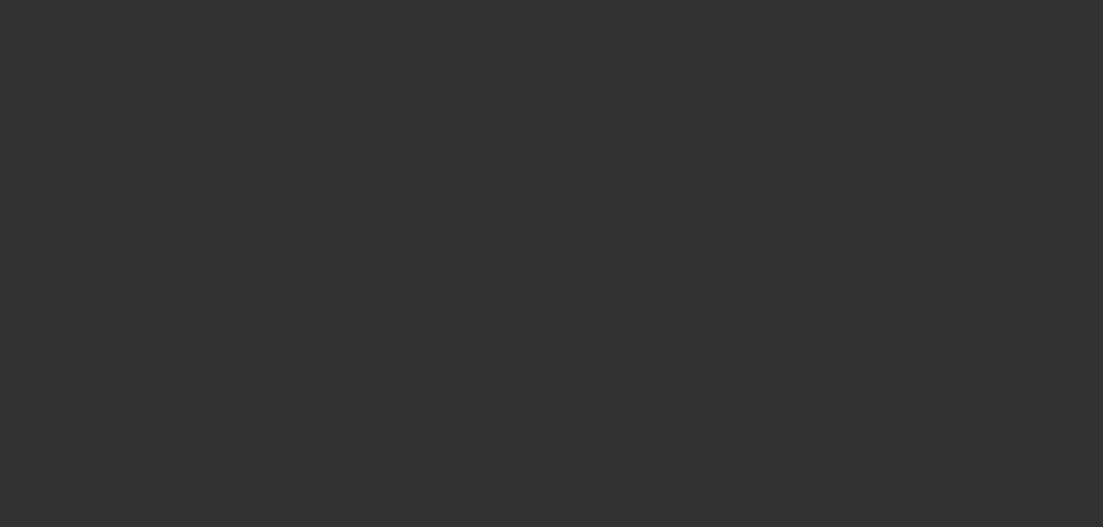
radio input "true"
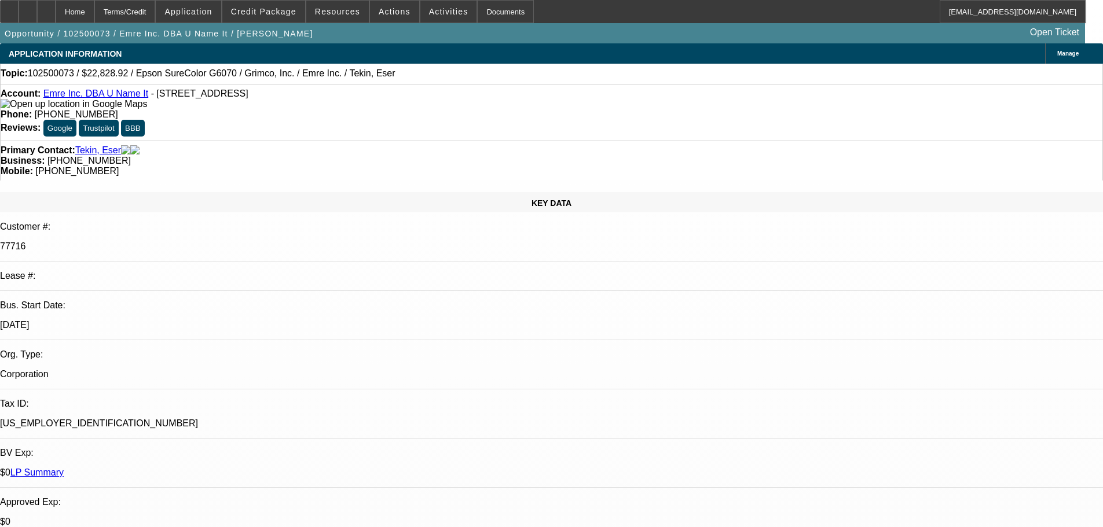
type input "1/6/2026"
type input "554793"
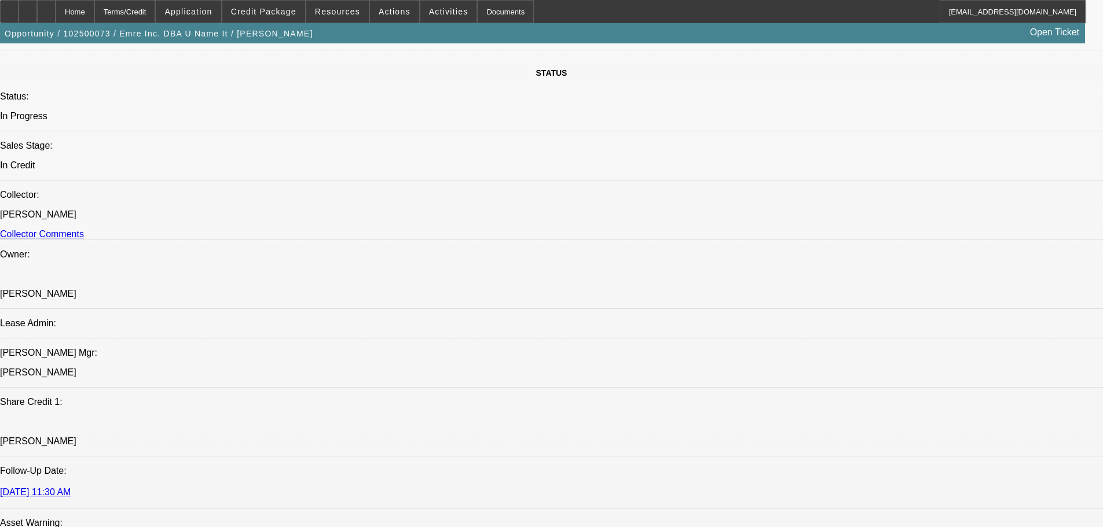
scroll to position [1113, 0]
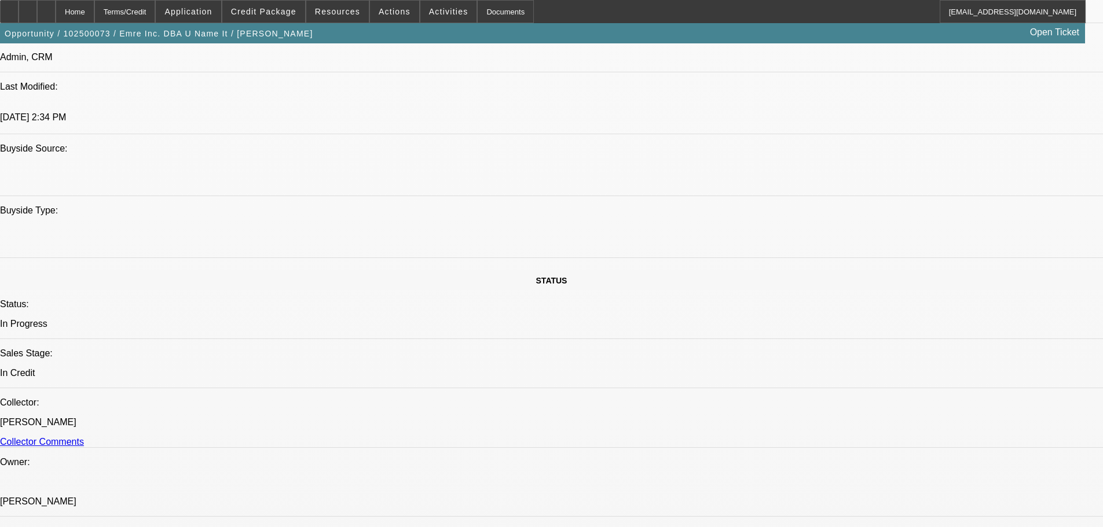
type input "554793"
paste textarea "APPROVED BY CP: Equipment Description 2025 DTF Printer. Approval Amount (10% Va…"
type textarea "APPROVED BY CP: Equipment Description 2025 DTF Printer. Approval Amount (10% Va…"
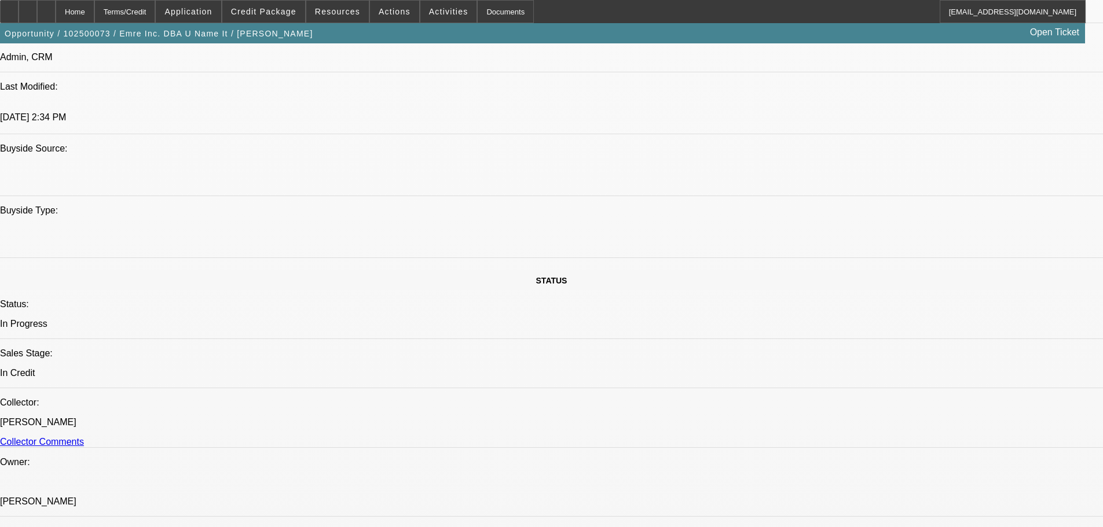
paste textarea "Ownership Review and Acceptance."
type textarea "Ownership Review and Acceptance."
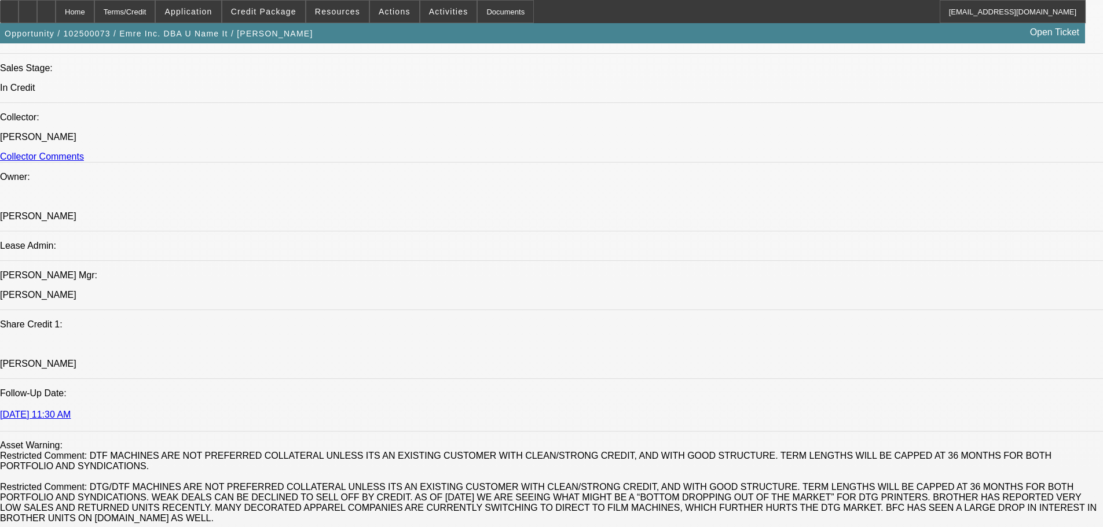
scroll to position [1402, 0]
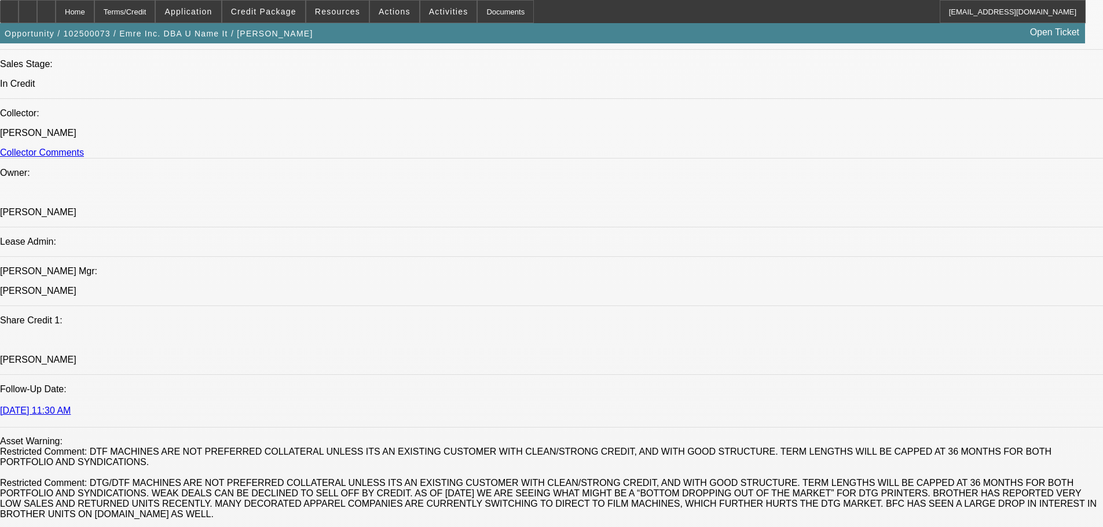
type input "08:24"
click at [825, 322] on span "7" at bounding box center [824, 322] width 21 height 21
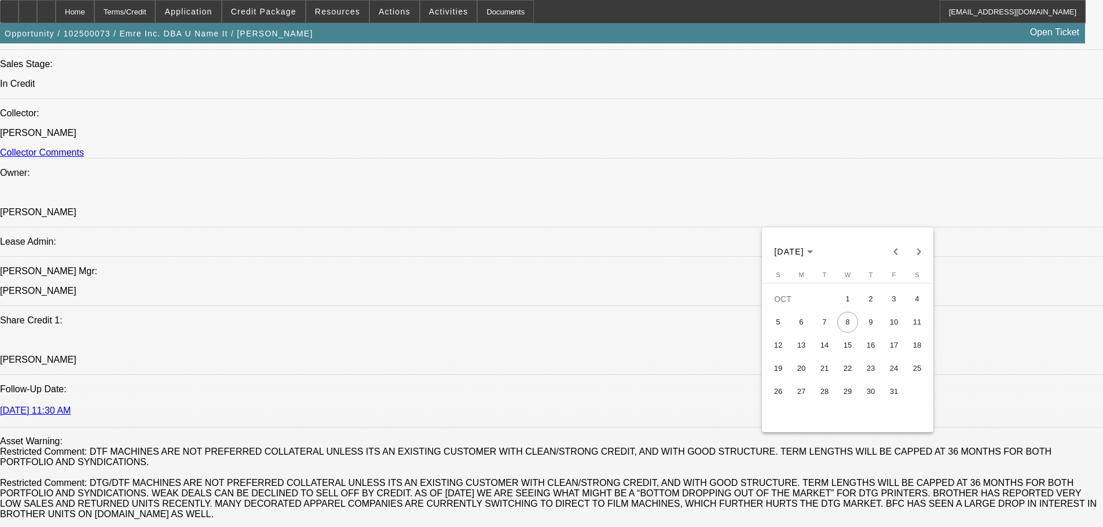
type input "10/7/2025"
type input "02:36"
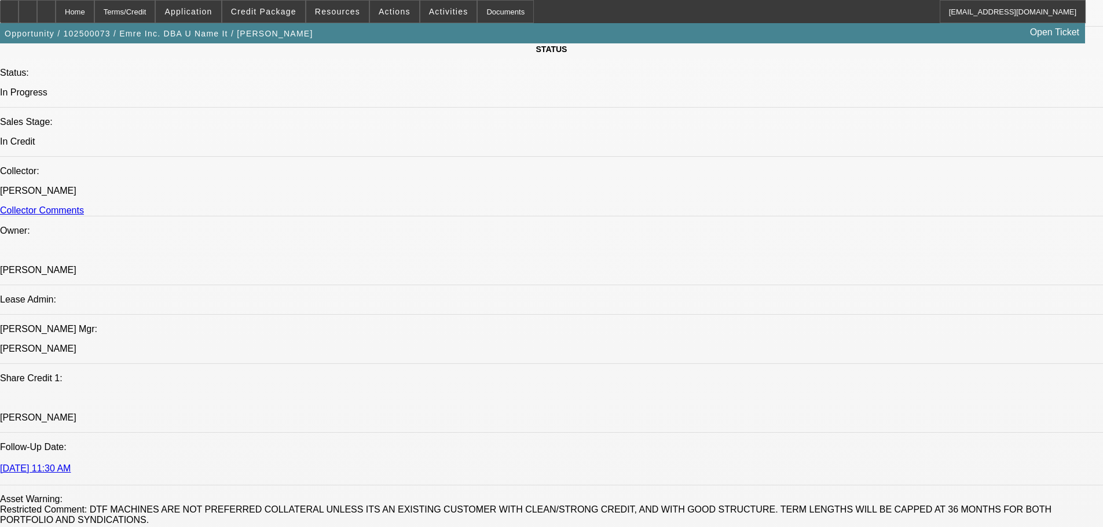
scroll to position [1518, 0]
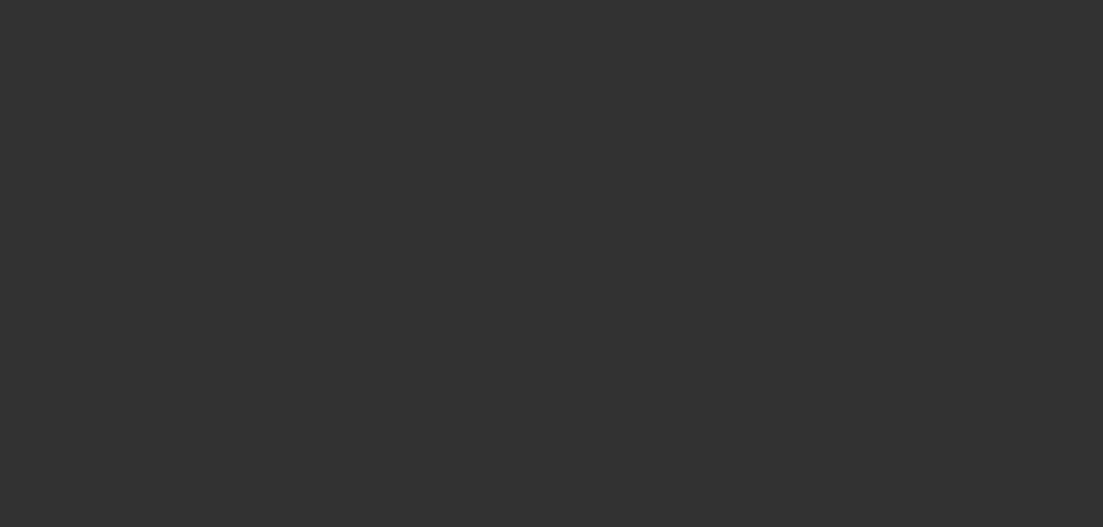
scroll to position [0, 0]
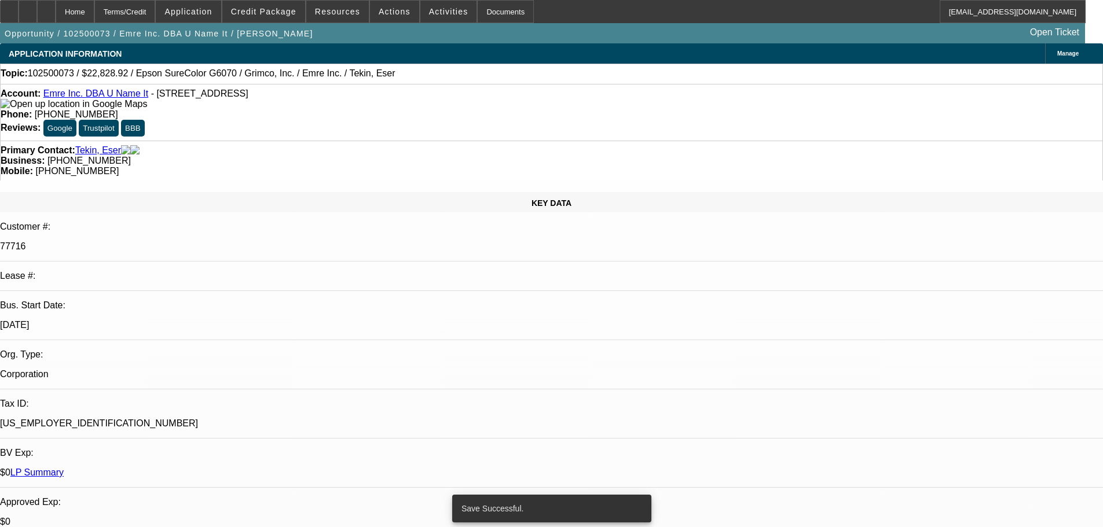
select select "0"
select select "2"
select select "0"
select select "2"
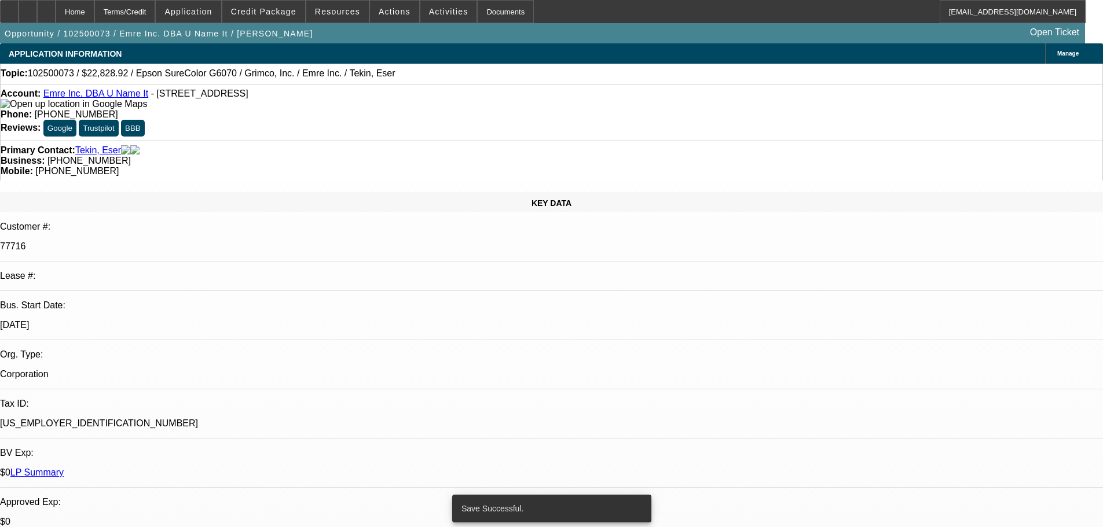
select select "0"
select select "2"
select select "0"
select select "2"
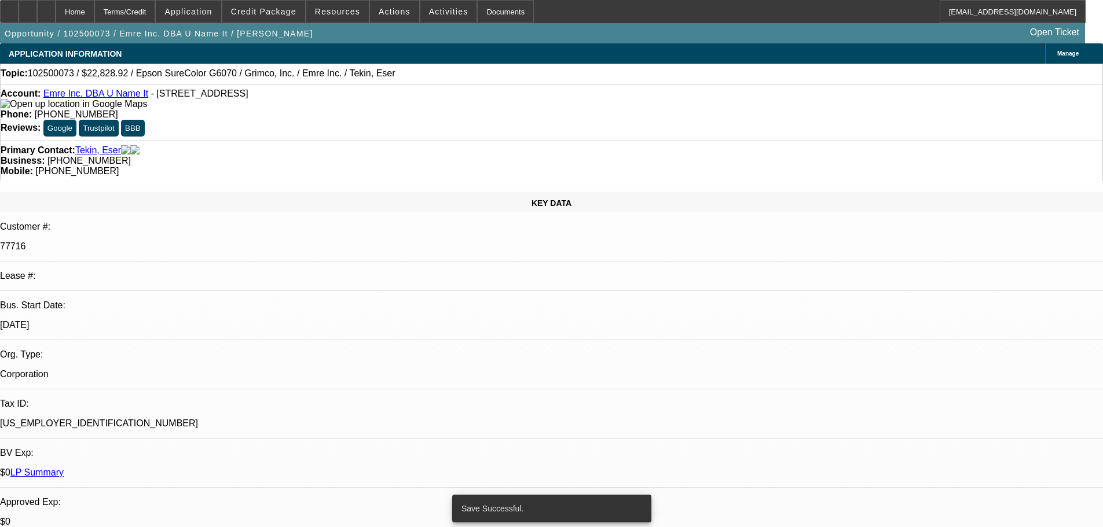
select select "0"
select select "2"
select select "0"
select select "2"
